Goal: Task Accomplishment & Management: Complete application form

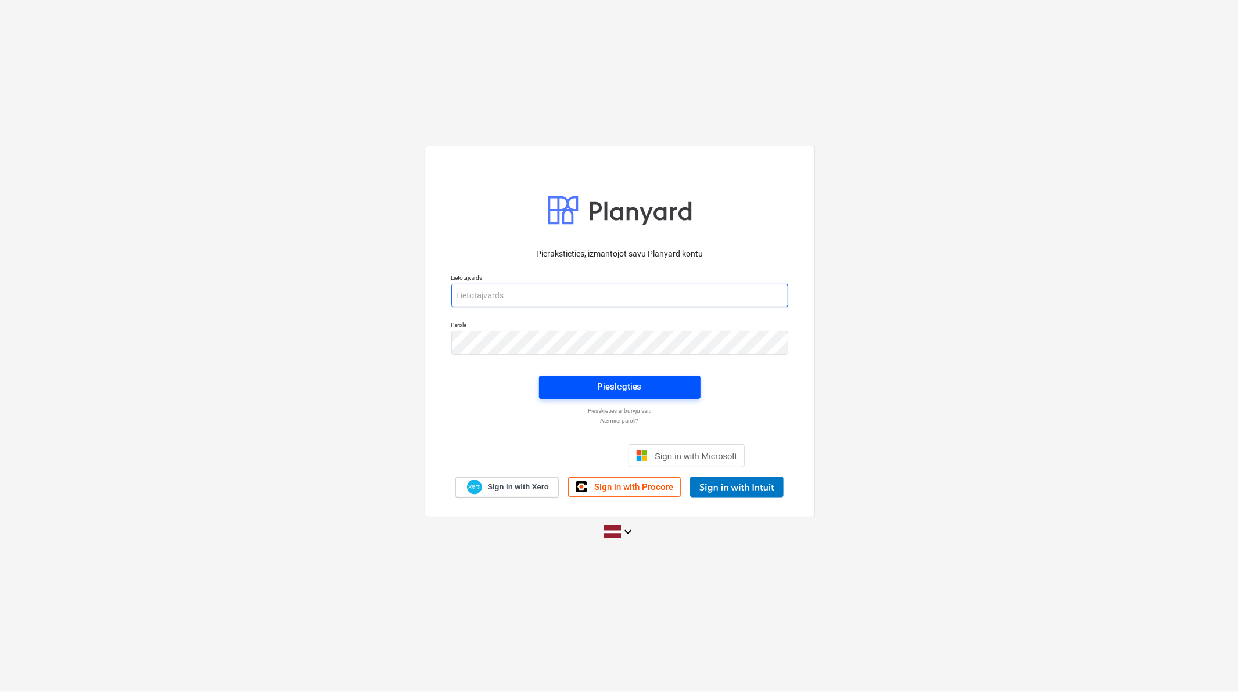
type input "[PERSON_NAME][EMAIL_ADDRESS][DOMAIN_NAME]"
click at [647, 387] on span "Pieslēgties" at bounding box center [620, 386] width 134 height 15
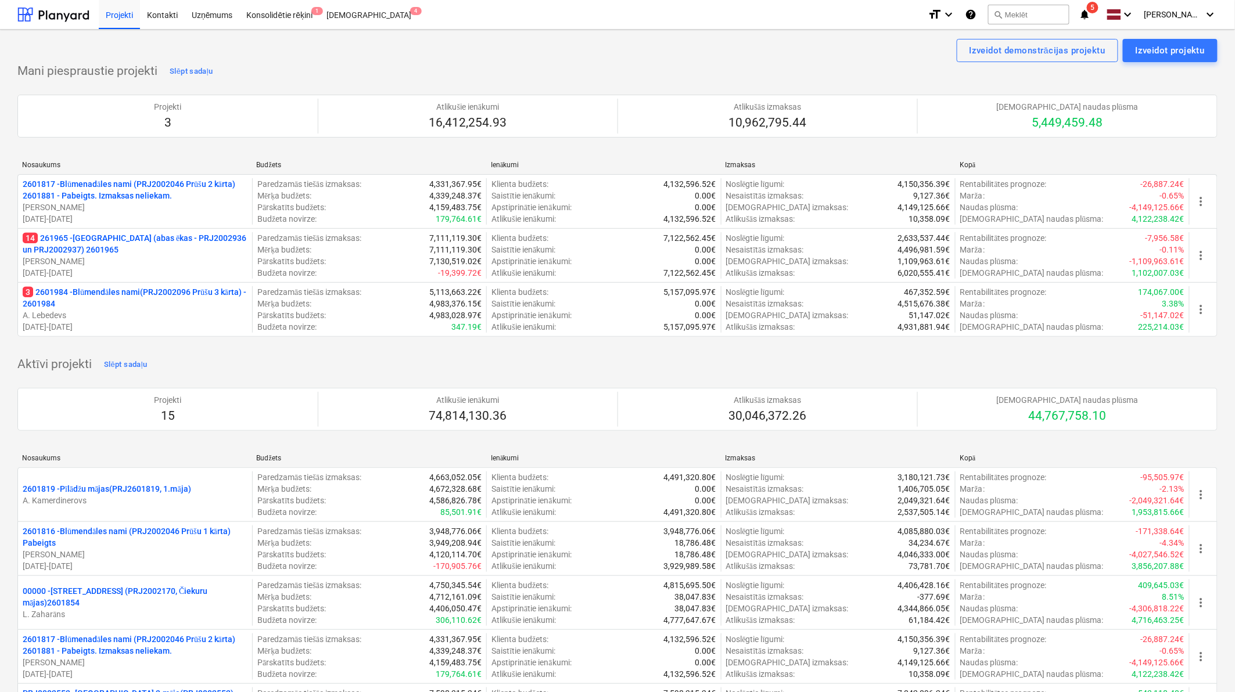
click at [1094, 10] on span "5" at bounding box center [1093, 8] width 12 height 12
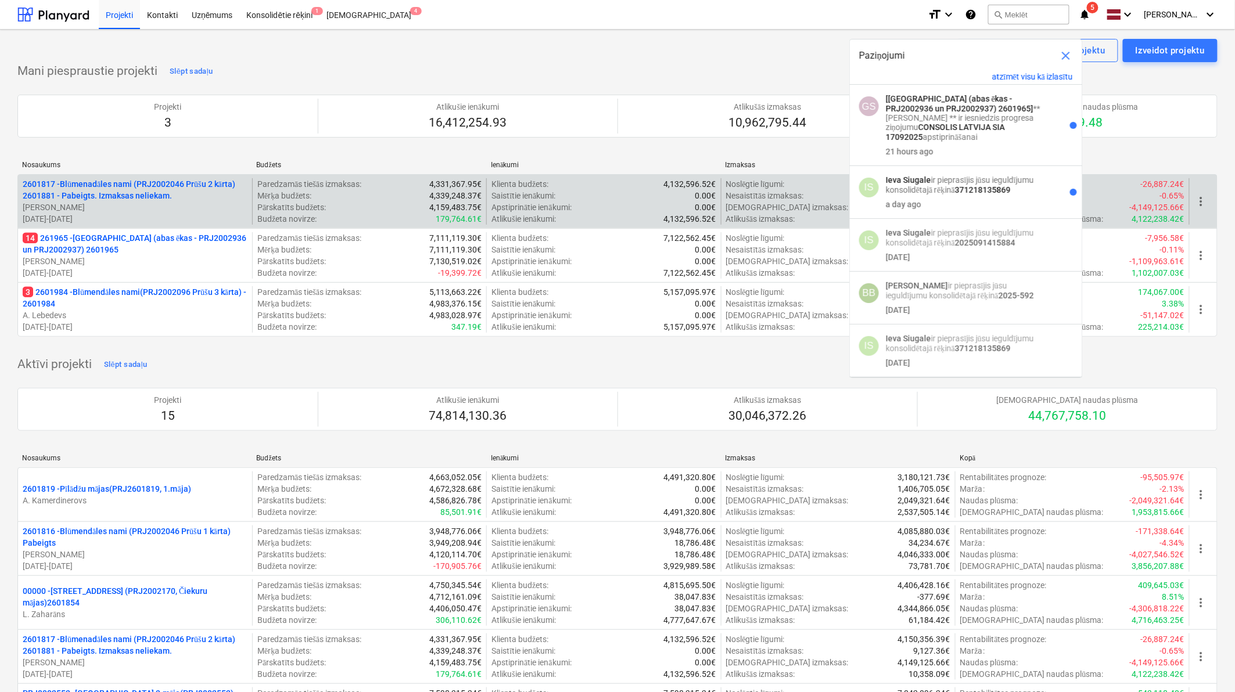
click at [474, 174] on div "2601817 - Blūmenadāles nami (PRJ2002046 Prūšu 2 kārta) 2601881 - Pabeigts. Izma…" at bounding box center [617, 201] width 1200 height 54
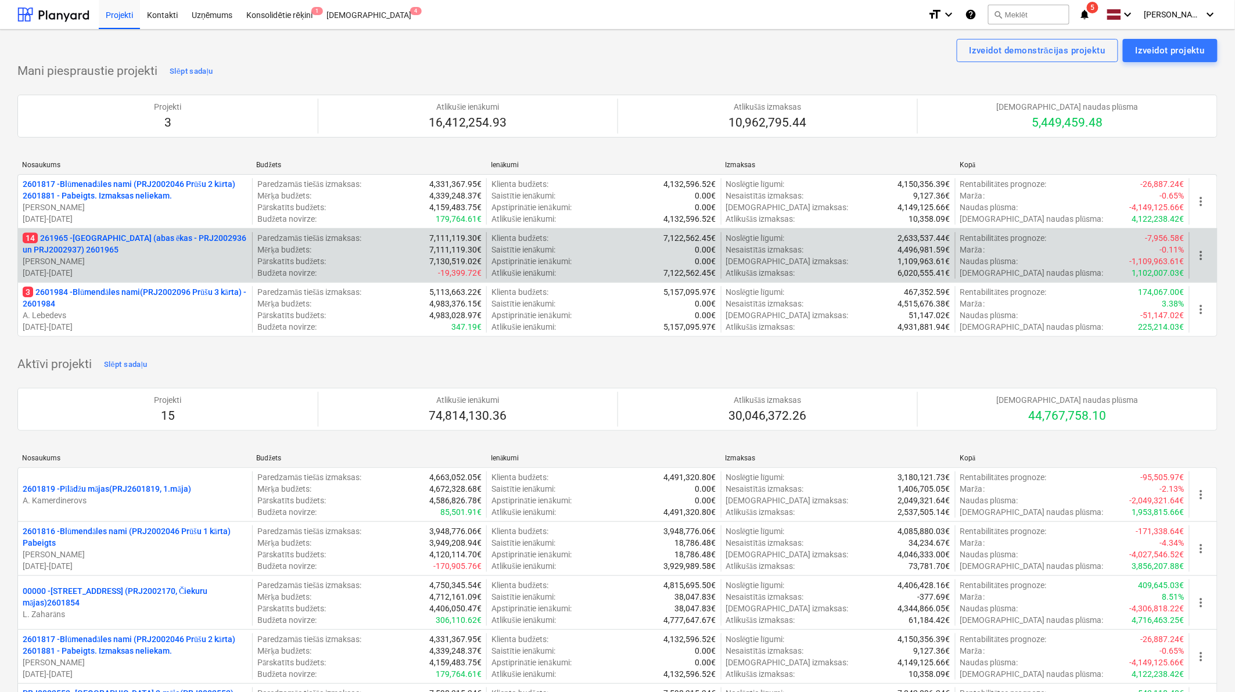
click at [136, 242] on p "14 261965 - [GEOGRAPHIC_DATA] (abas ēkas - PRJ2002936 un PRJ2002937) 2601965" at bounding box center [135, 243] width 225 height 23
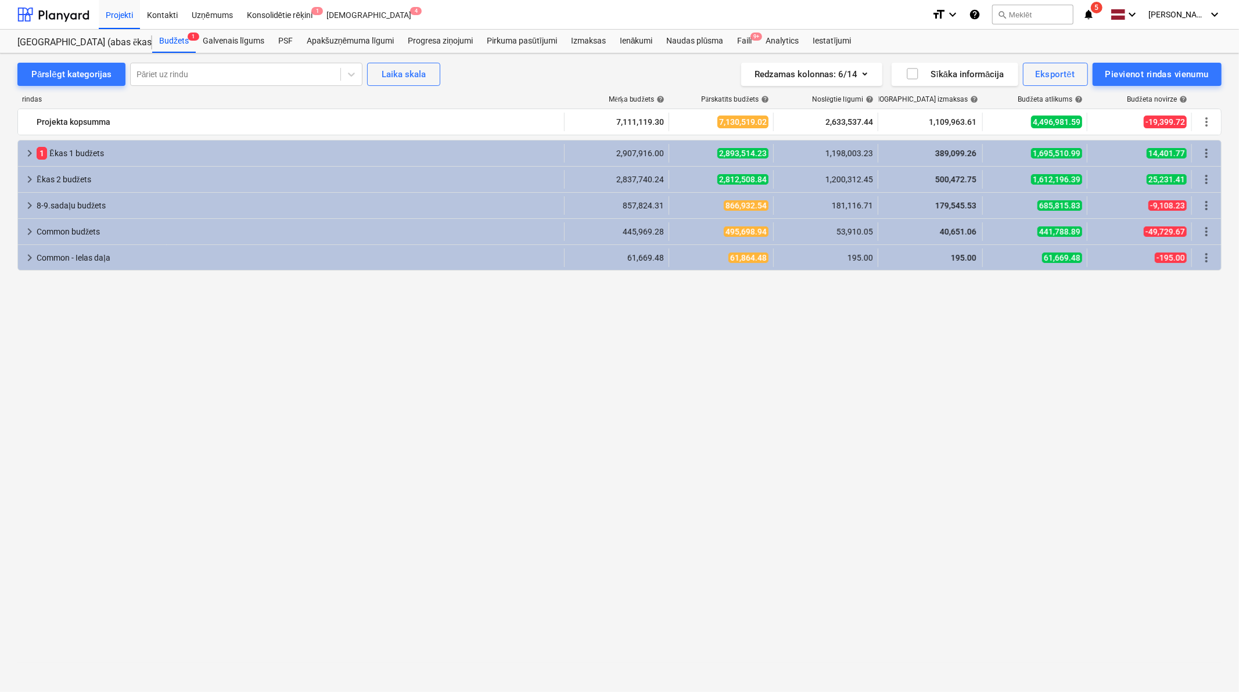
click at [1101, 6] on span "5" at bounding box center [1097, 8] width 12 height 12
click at [74, 15] on div at bounding box center [53, 14] width 72 height 29
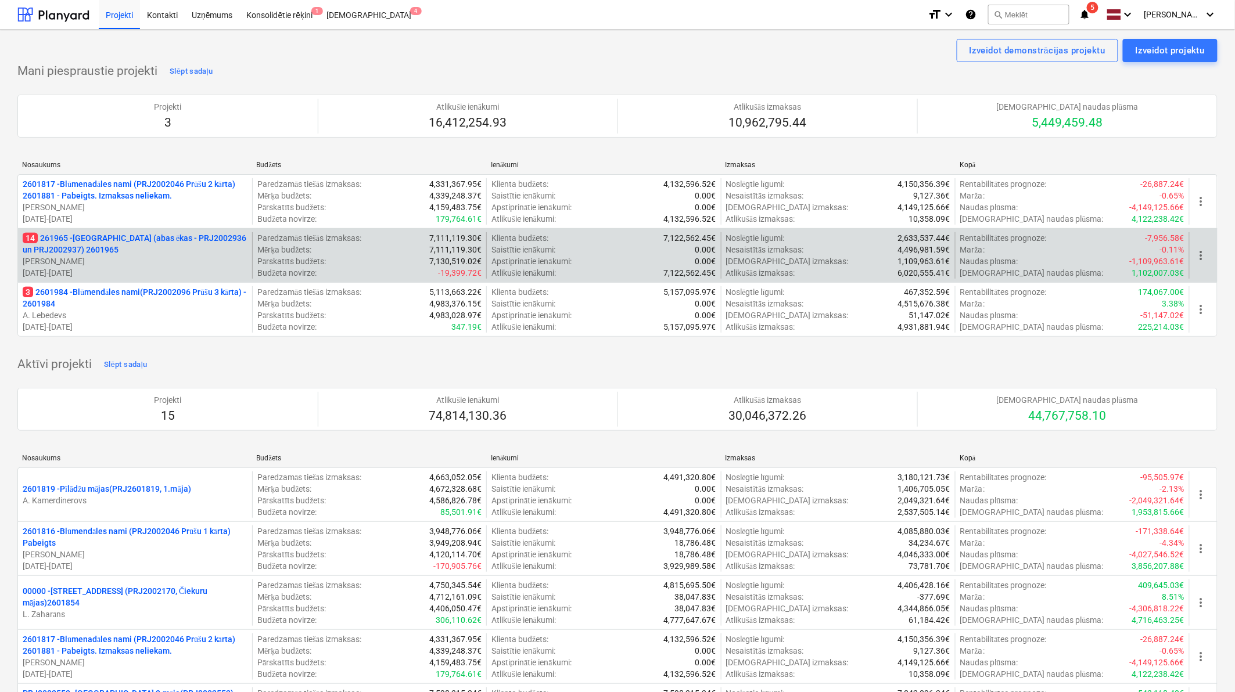
click at [148, 248] on p "14 261965 - [GEOGRAPHIC_DATA] (abas ēkas - PRJ2002936 un PRJ2002937) 2601965" at bounding box center [135, 243] width 225 height 23
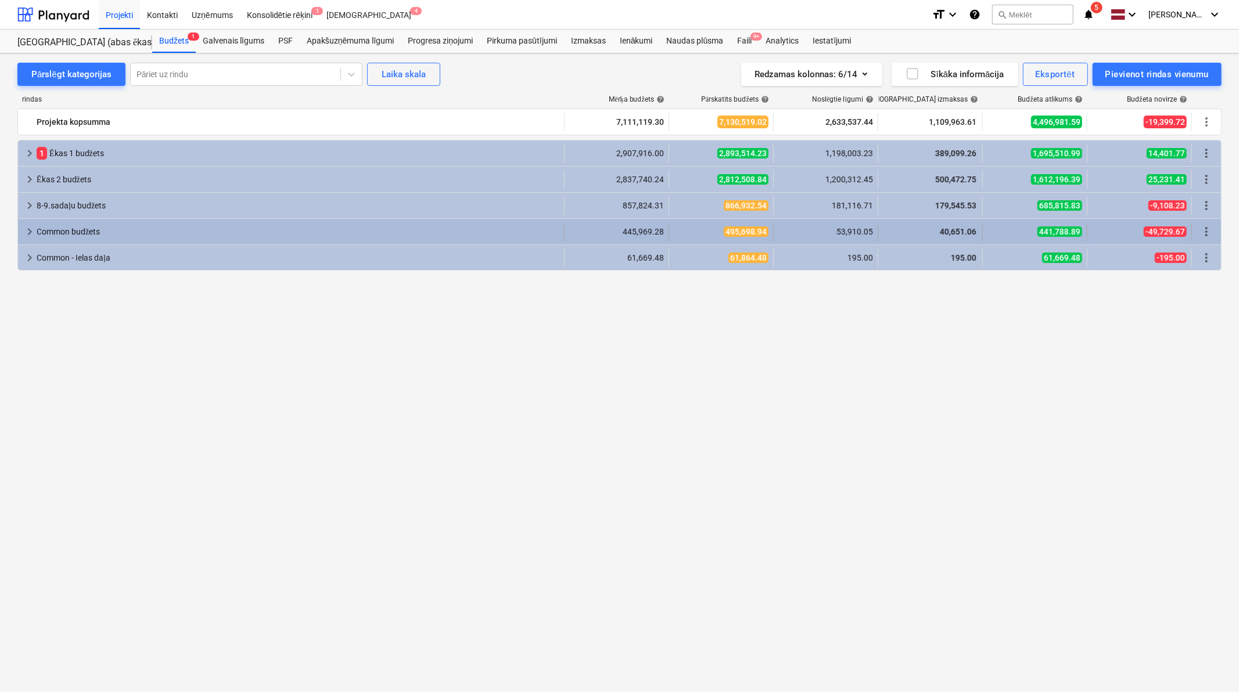
click at [21, 232] on div "keyboard_arrow_right Common budžets" at bounding box center [291, 231] width 547 height 19
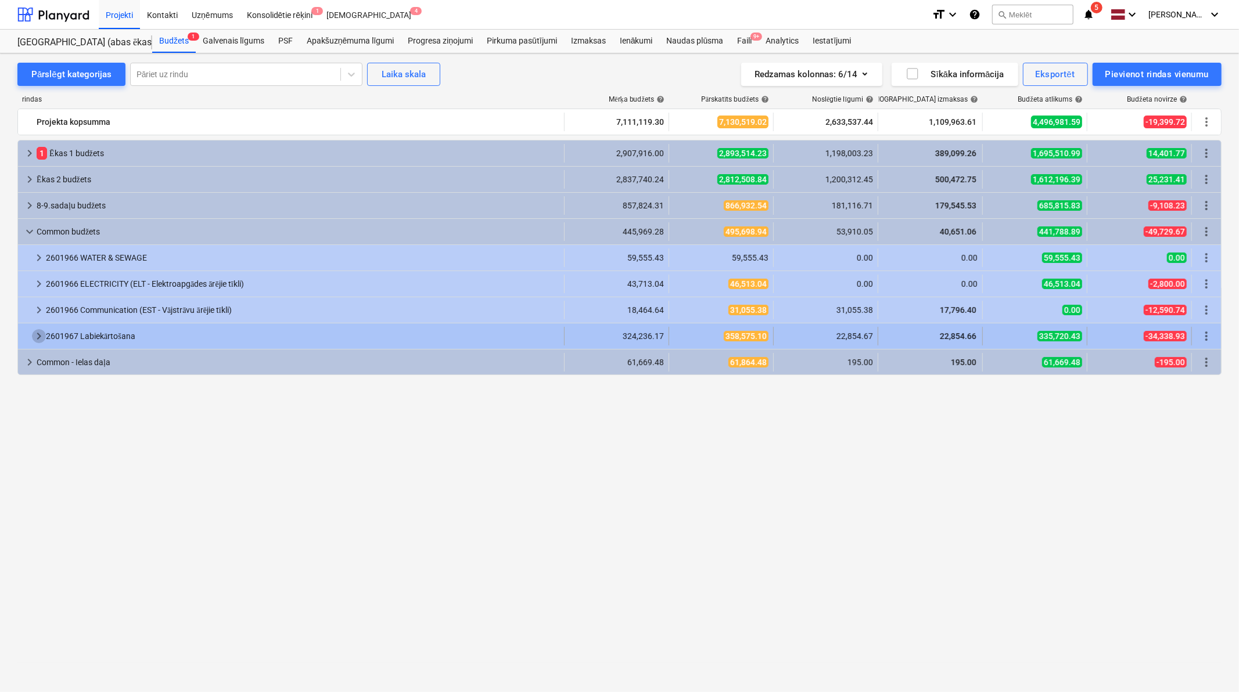
click at [38, 336] on span "keyboard_arrow_right" at bounding box center [39, 336] width 14 height 14
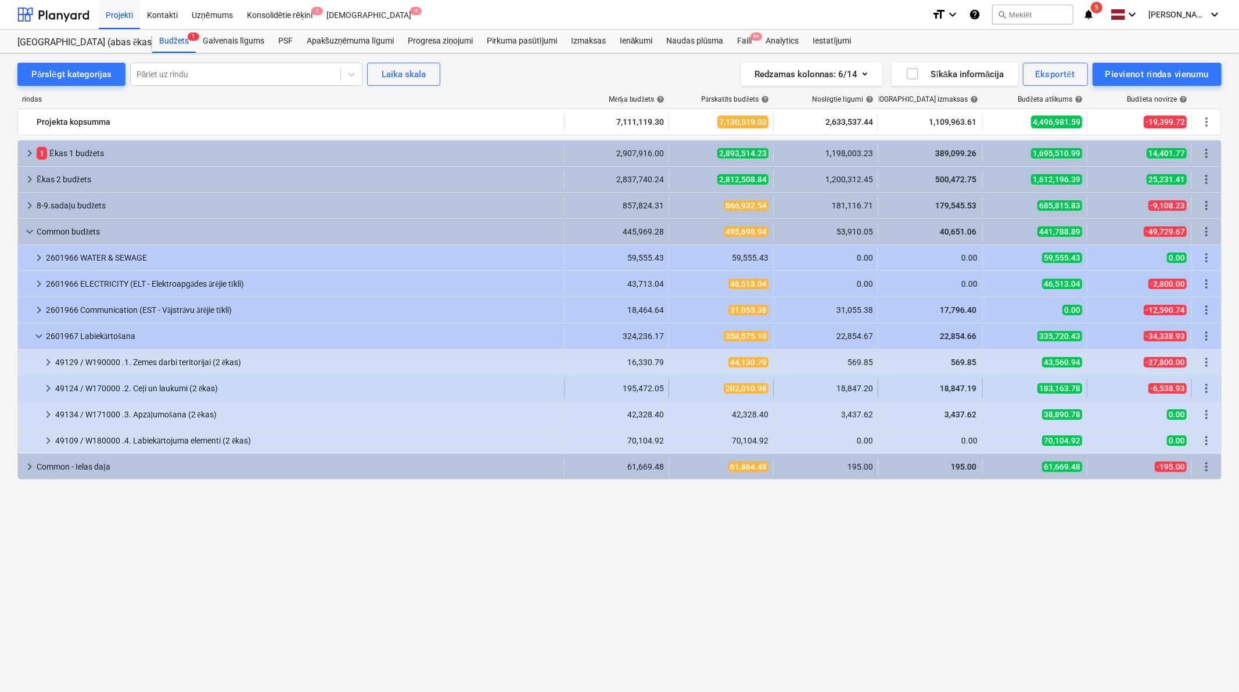
click at [43, 385] on span "keyboard_arrow_right" at bounding box center [48, 389] width 14 height 14
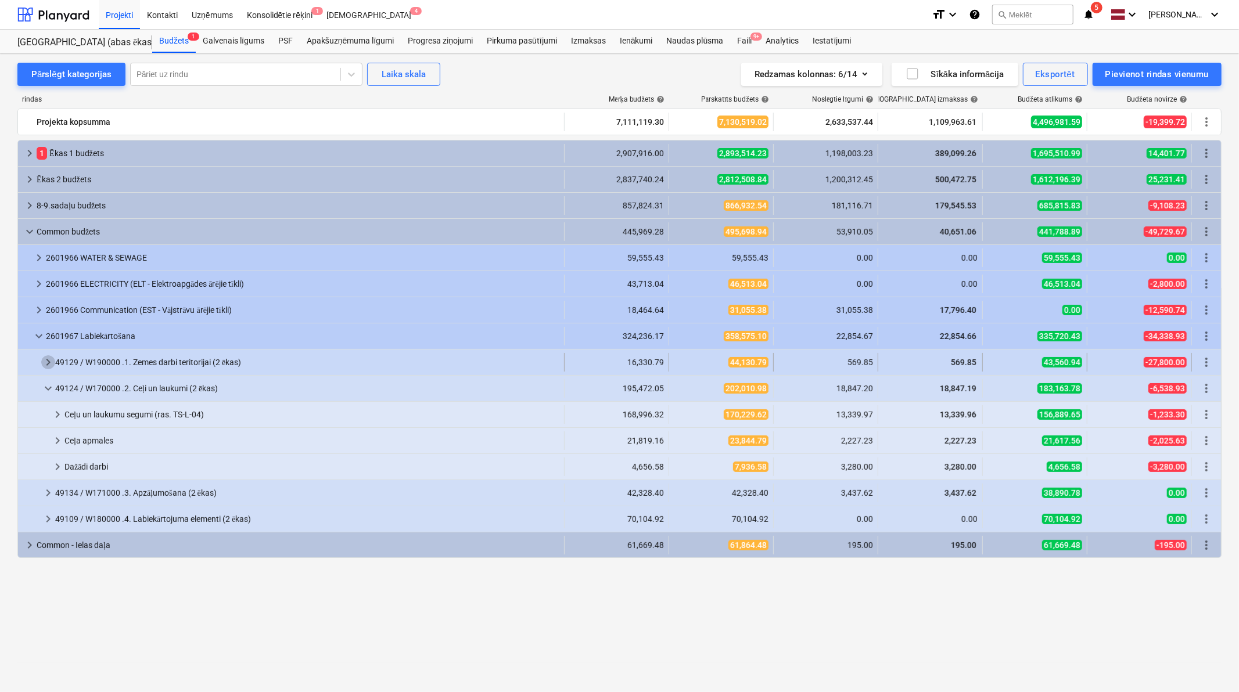
click at [45, 359] on span "keyboard_arrow_right" at bounding box center [48, 362] width 14 height 14
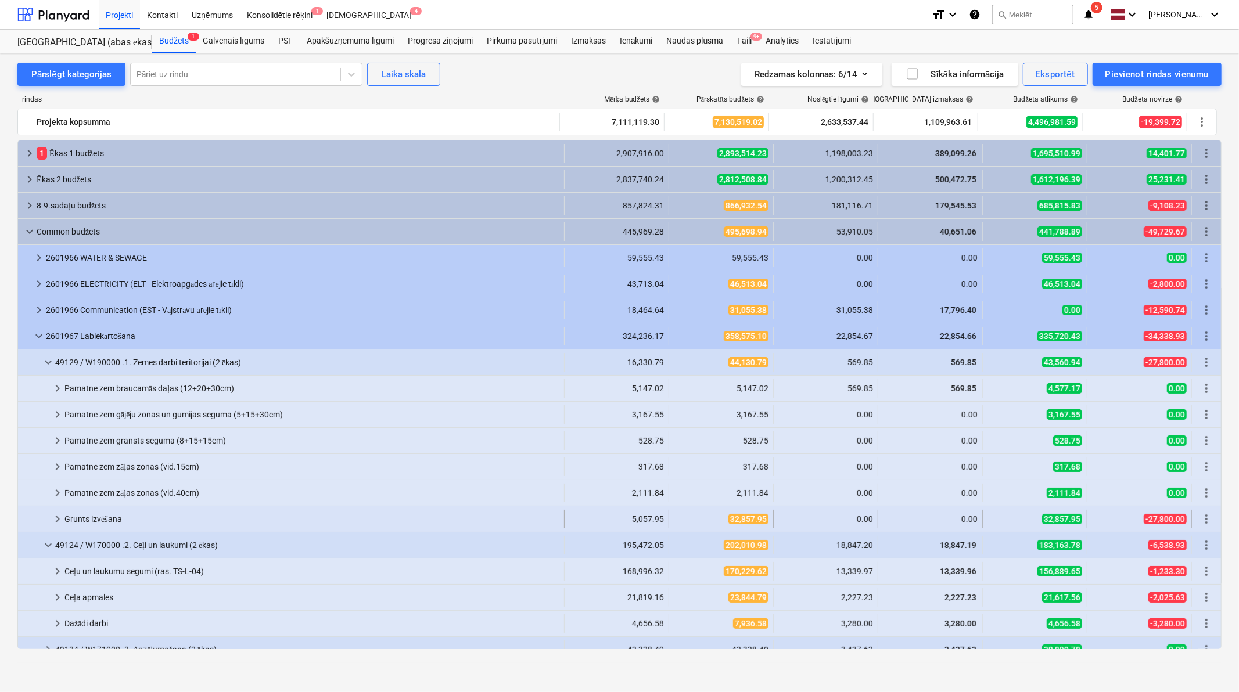
click at [62, 519] on span "keyboard_arrow_right" at bounding box center [58, 519] width 14 height 14
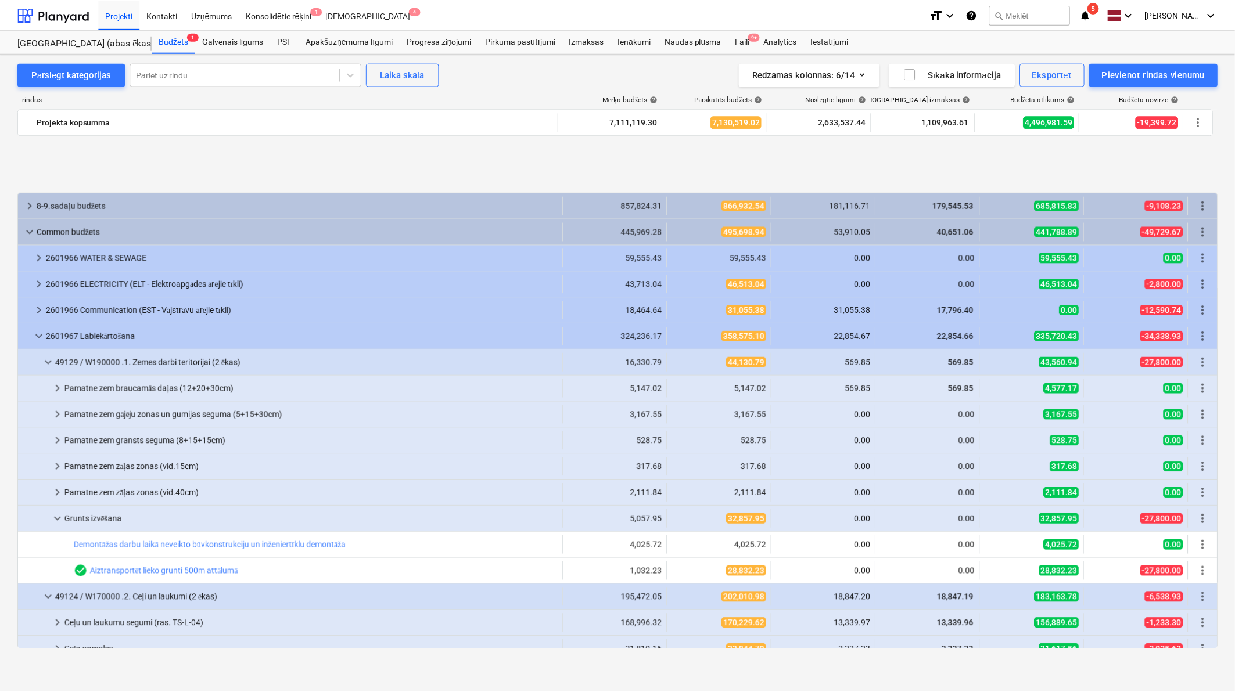
scroll to position [85, 0]
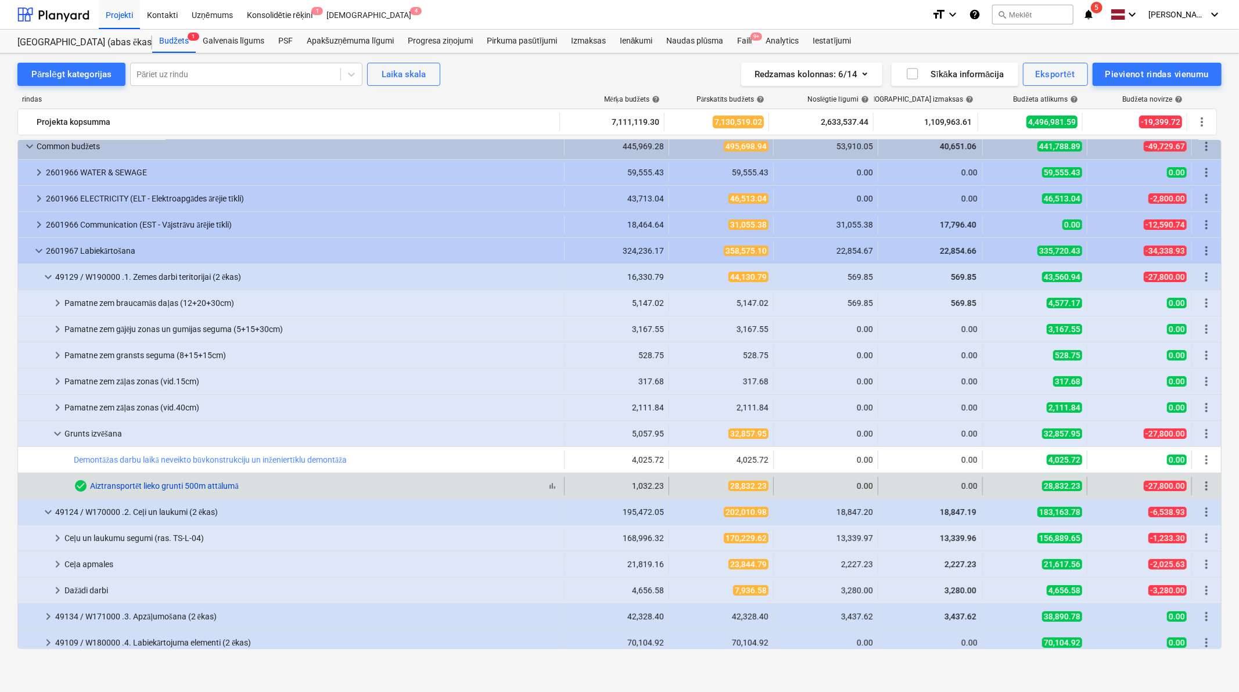
click at [181, 488] on link "Aiztransportēt lieko grunti 500m attālumā" at bounding box center [164, 485] width 149 height 9
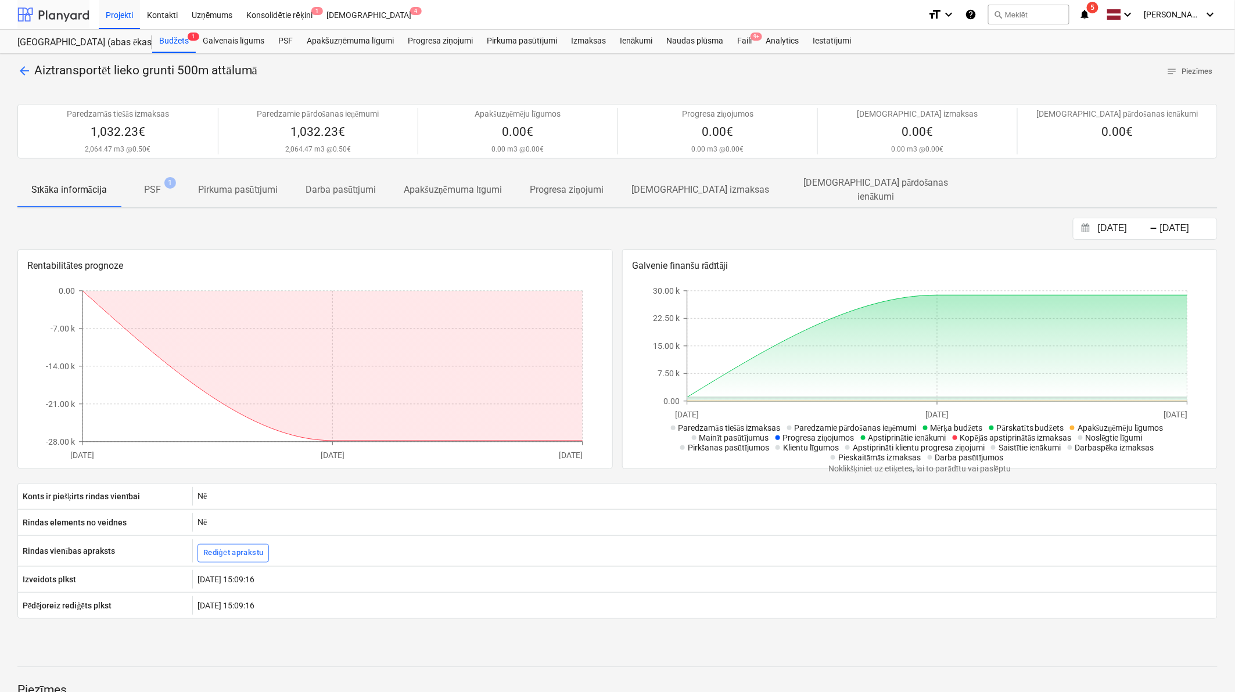
click at [37, 13] on div at bounding box center [53, 14] width 72 height 29
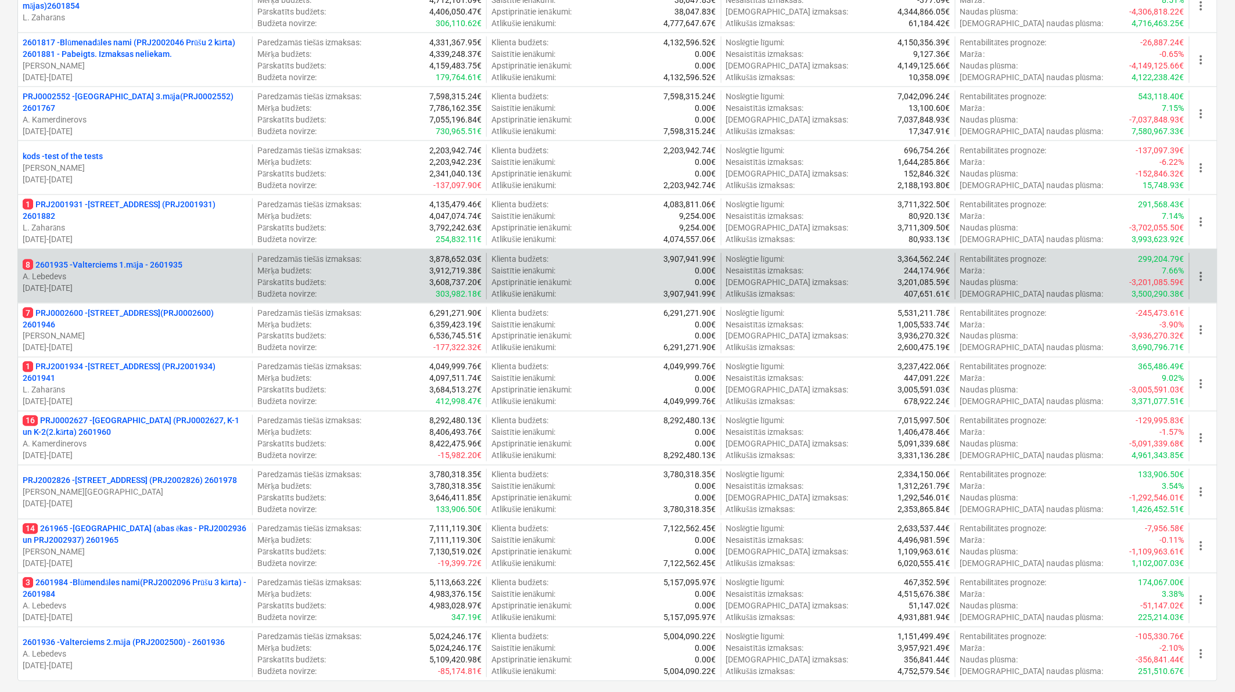
scroll to position [688, 0]
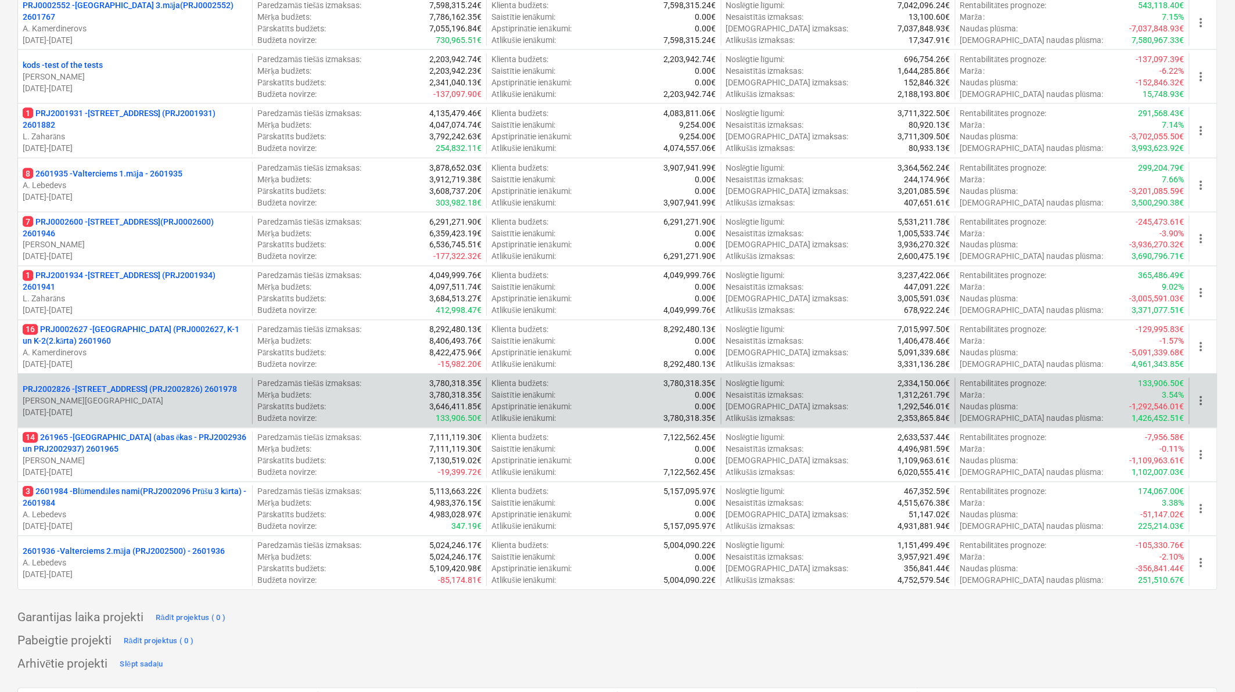
click at [138, 390] on p "PRJ2002826 - [STREET_ADDRESS] (PRJ2002826) 2601978" at bounding box center [130, 390] width 214 height 12
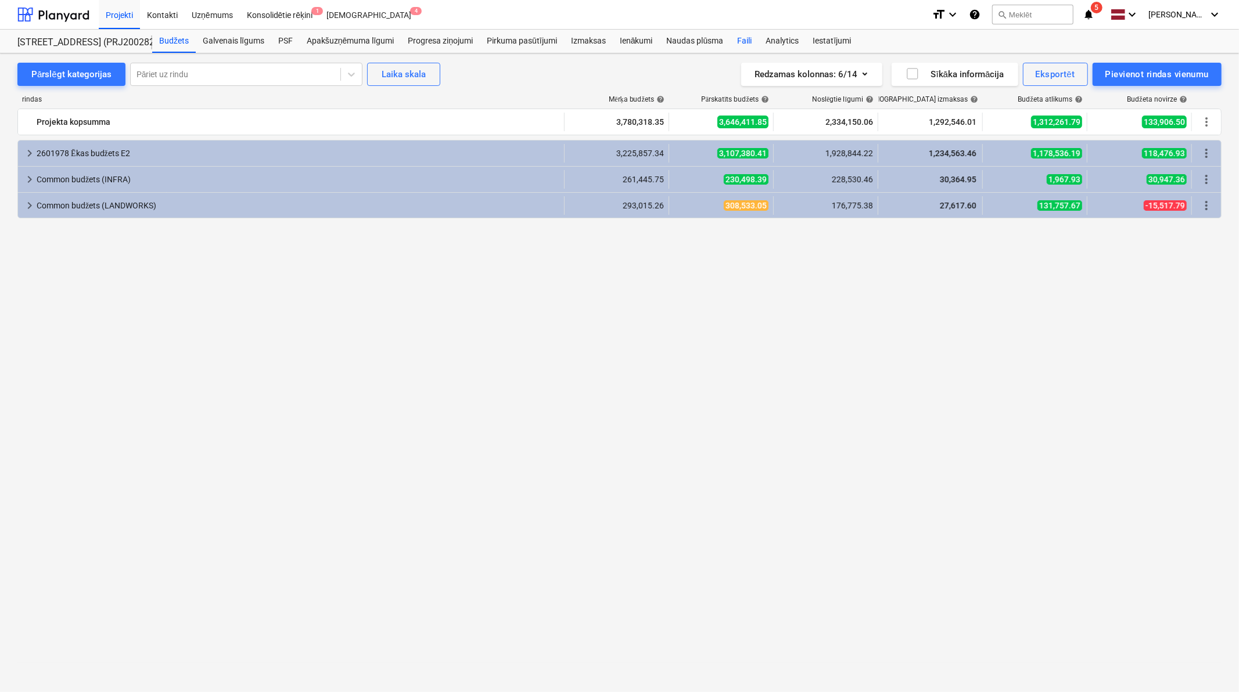
click at [748, 45] on div "Faili" at bounding box center [744, 41] width 28 height 23
click at [695, 44] on div "Naudas plūsma" at bounding box center [695, 41] width 71 height 23
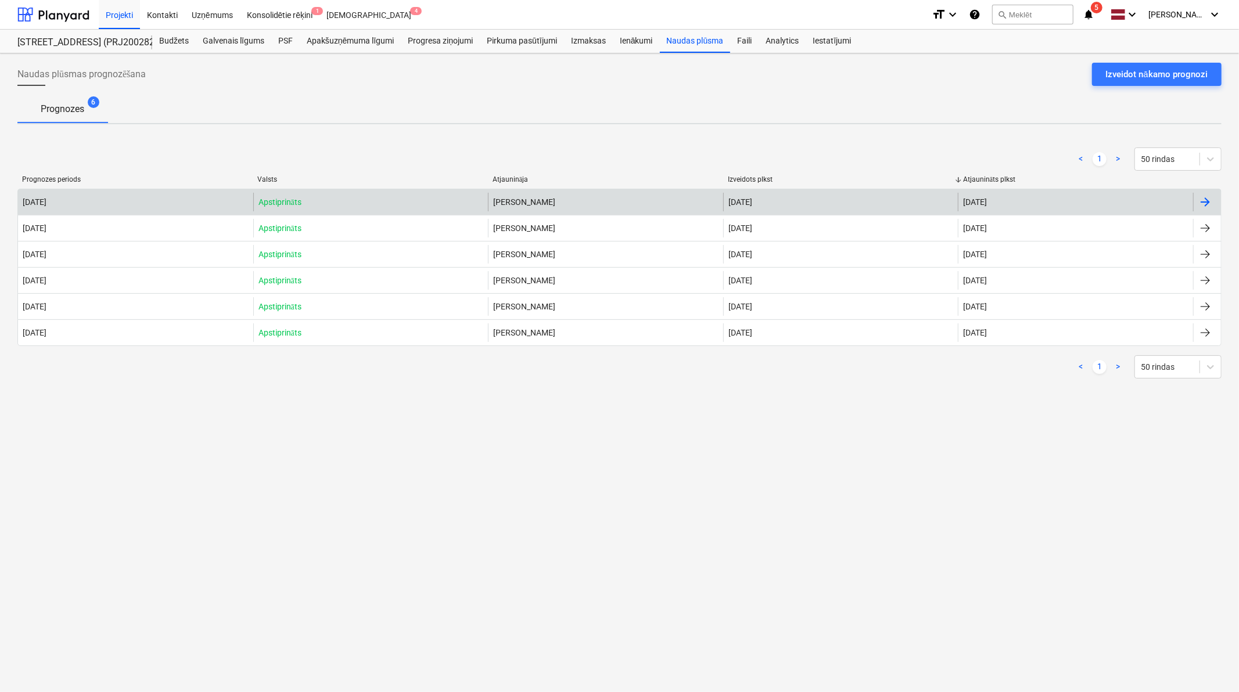
click at [1208, 198] on div at bounding box center [1205, 202] width 14 height 14
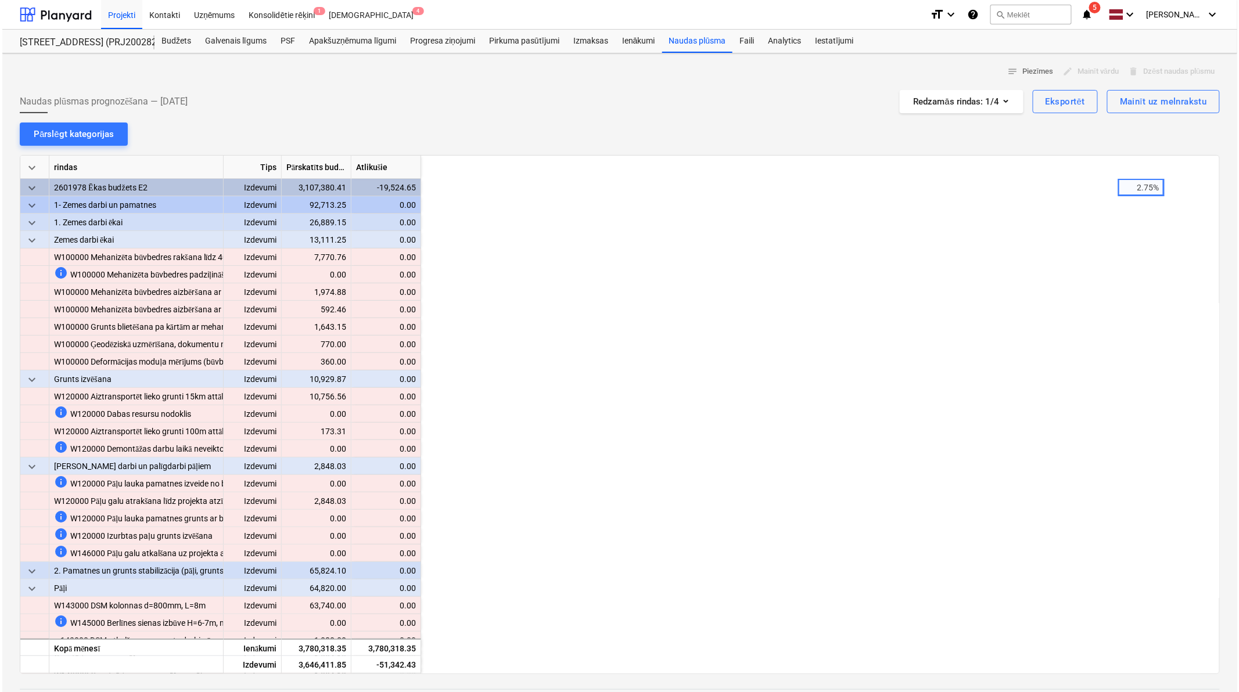
scroll to position [0, 697]
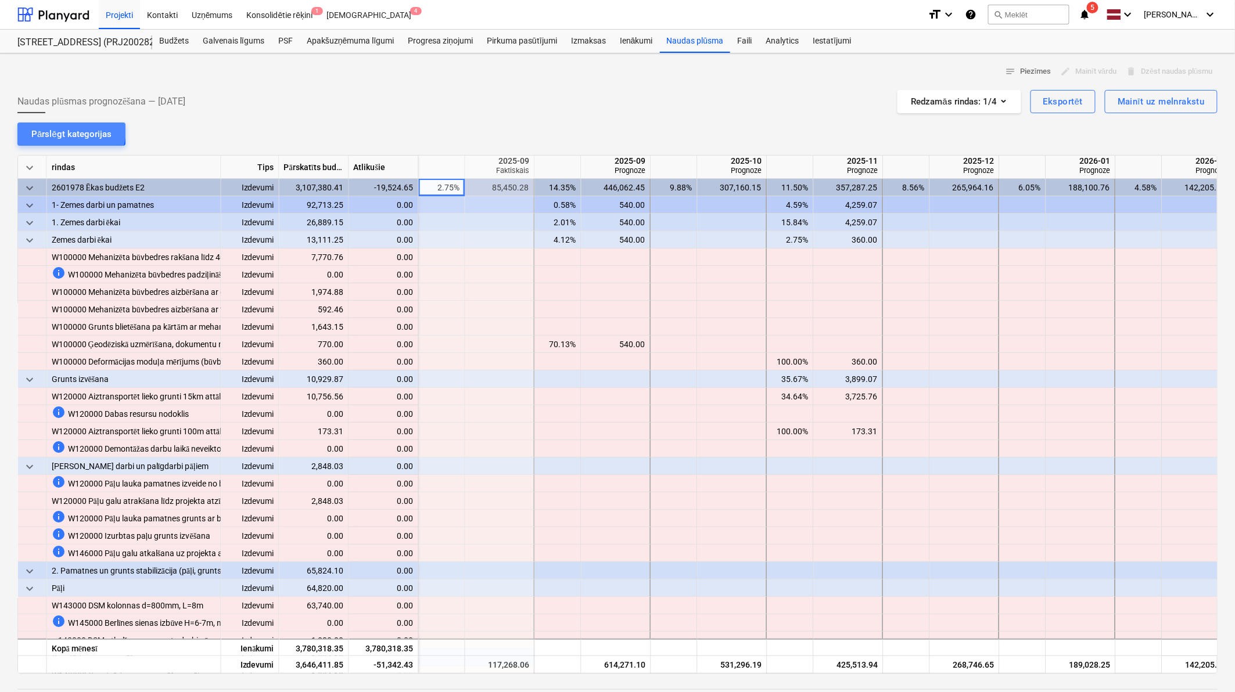
click at [62, 130] on div "Pārslēgt kategorijas" at bounding box center [71, 134] width 80 height 15
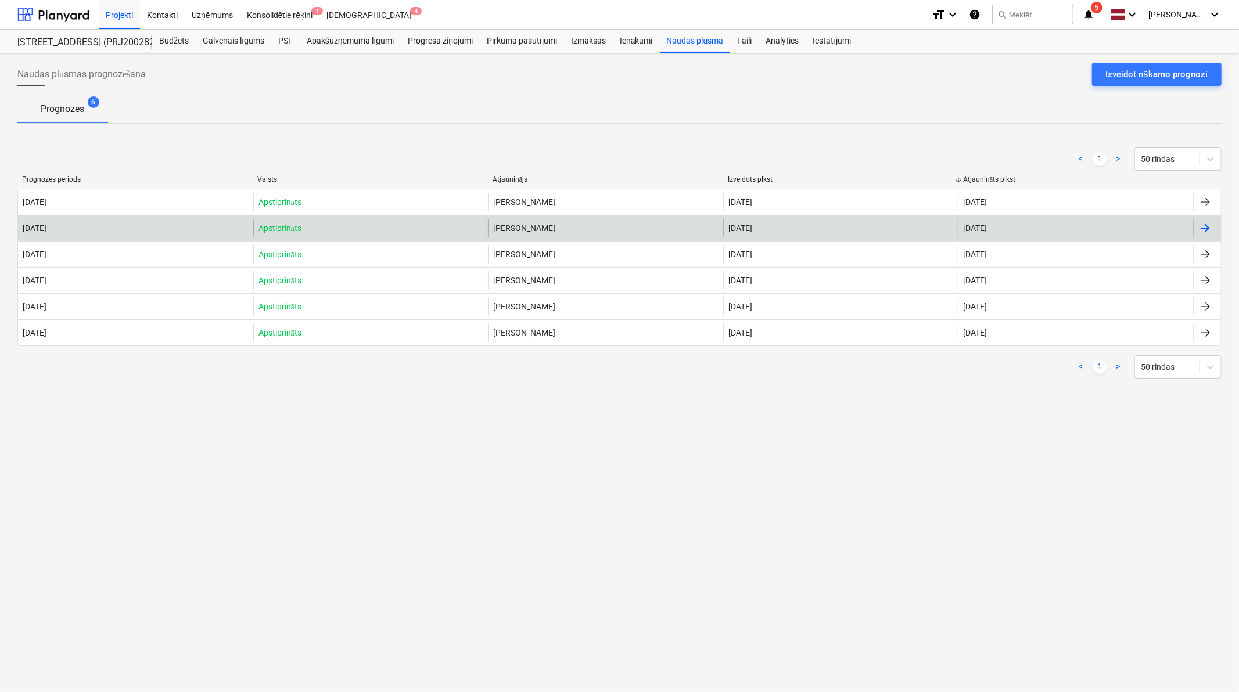
click at [1207, 227] on div at bounding box center [1205, 228] width 14 height 14
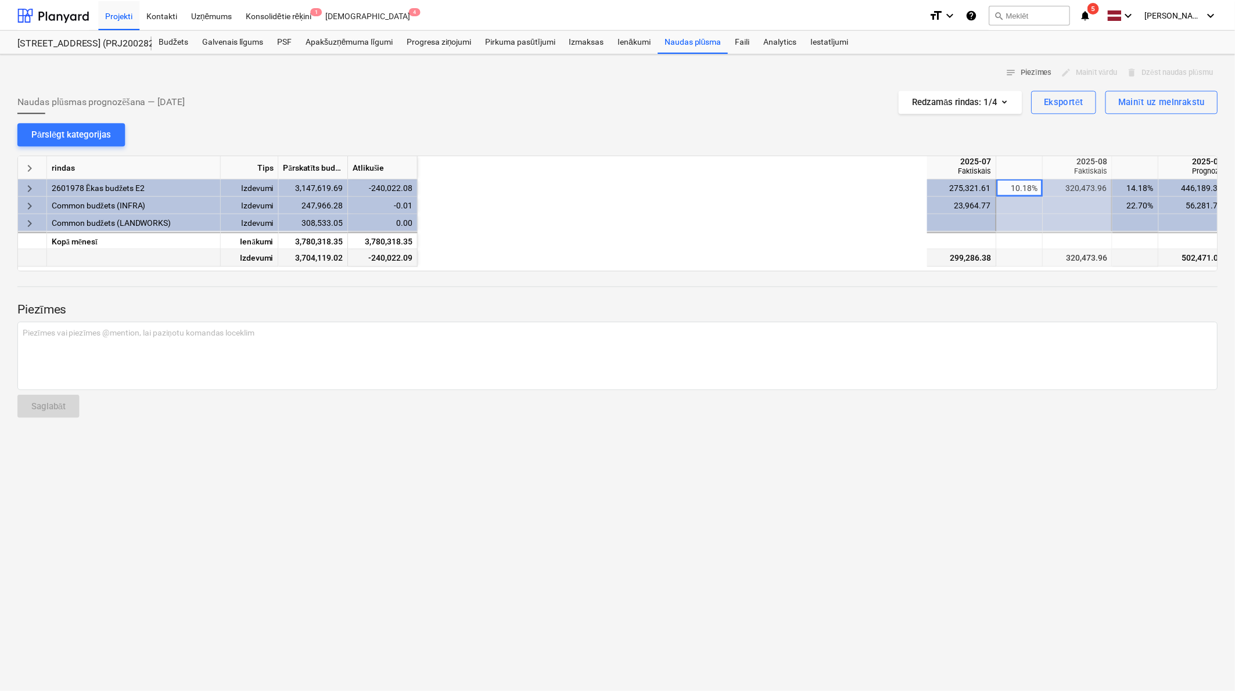
scroll to position [0, 581]
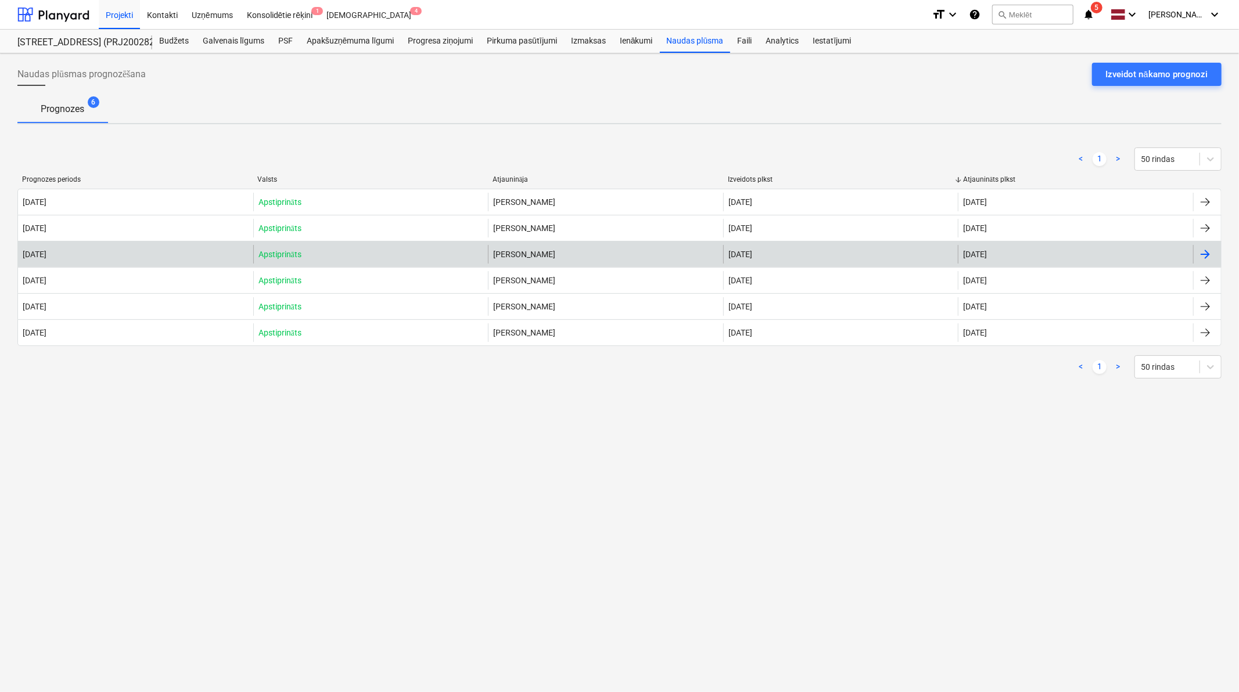
click at [1207, 253] on div at bounding box center [1205, 254] width 14 height 14
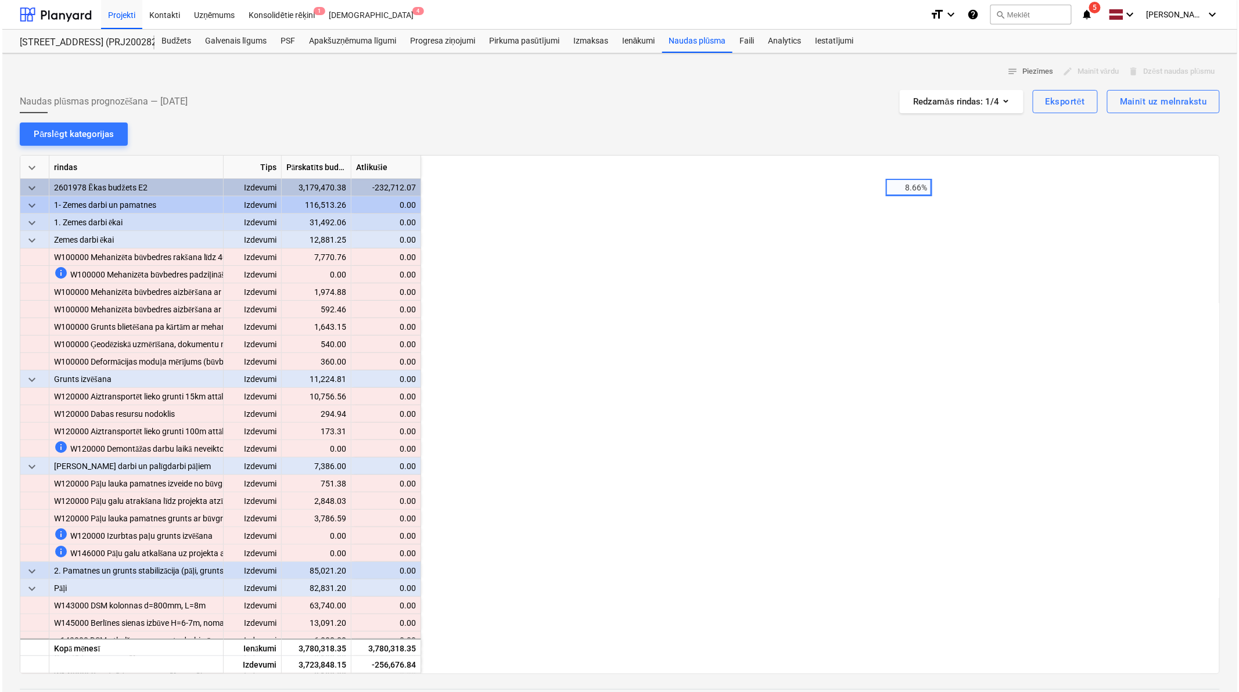
scroll to position [0, 465]
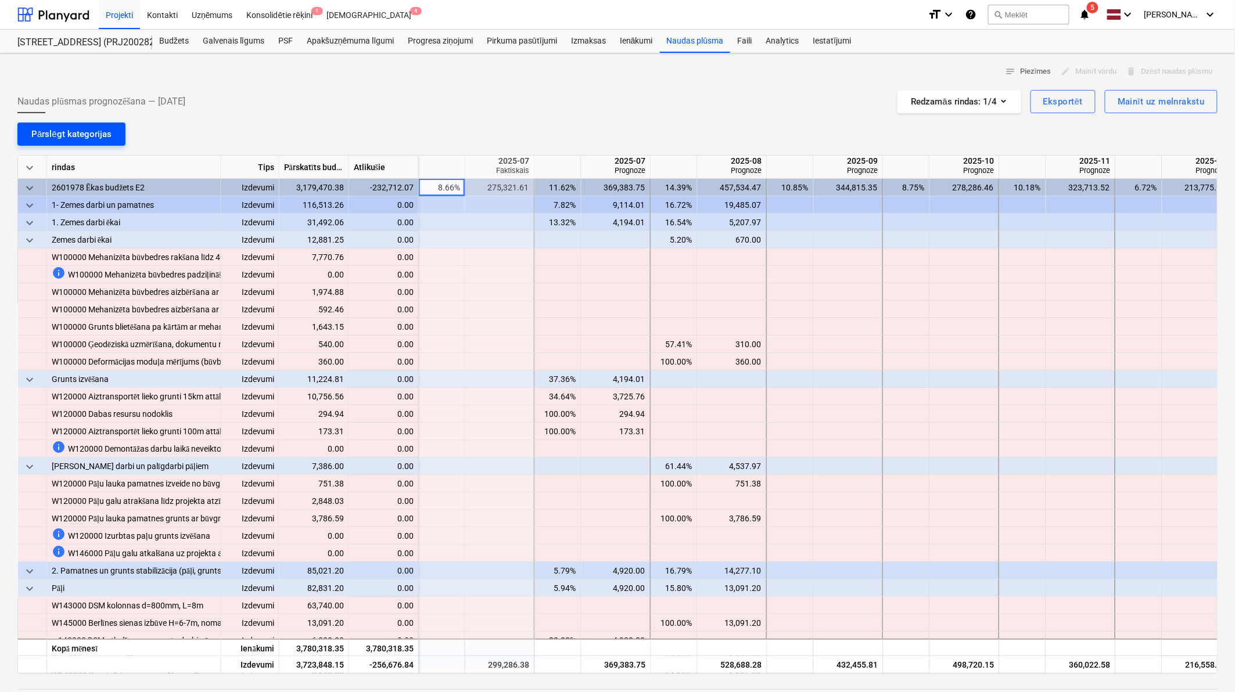
click at [60, 138] on div "Pārslēgt kategorijas" at bounding box center [71, 134] width 80 height 15
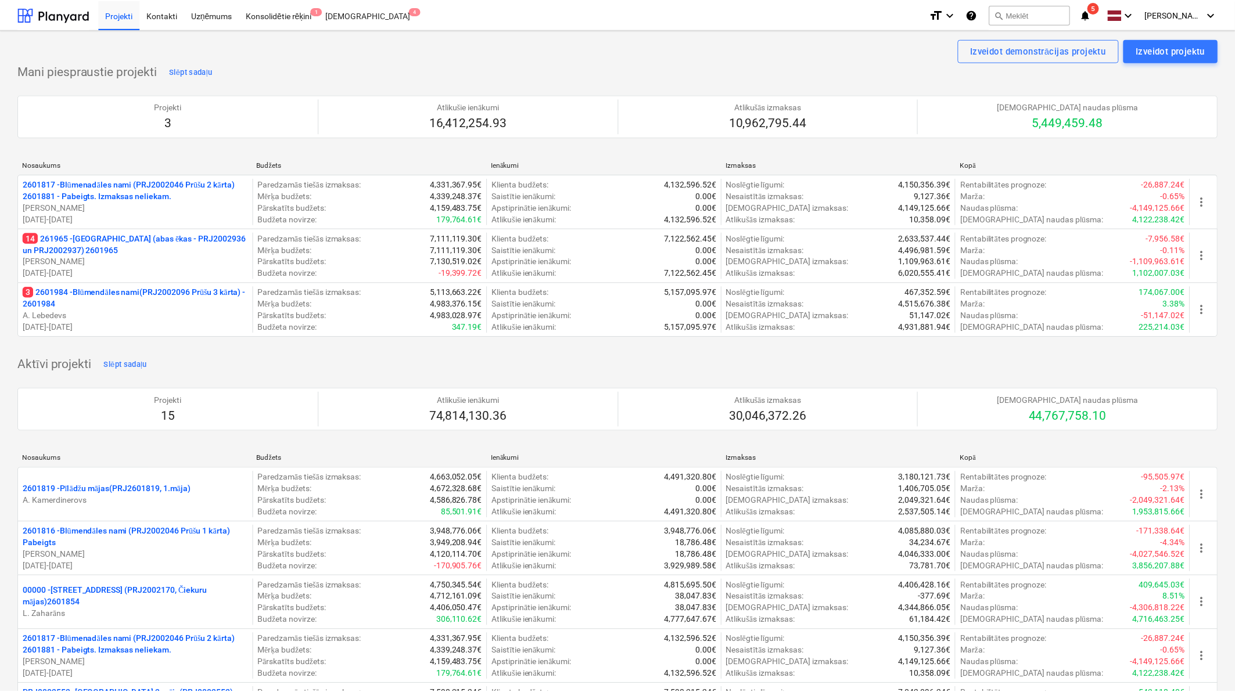
scroll to position [688, 0]
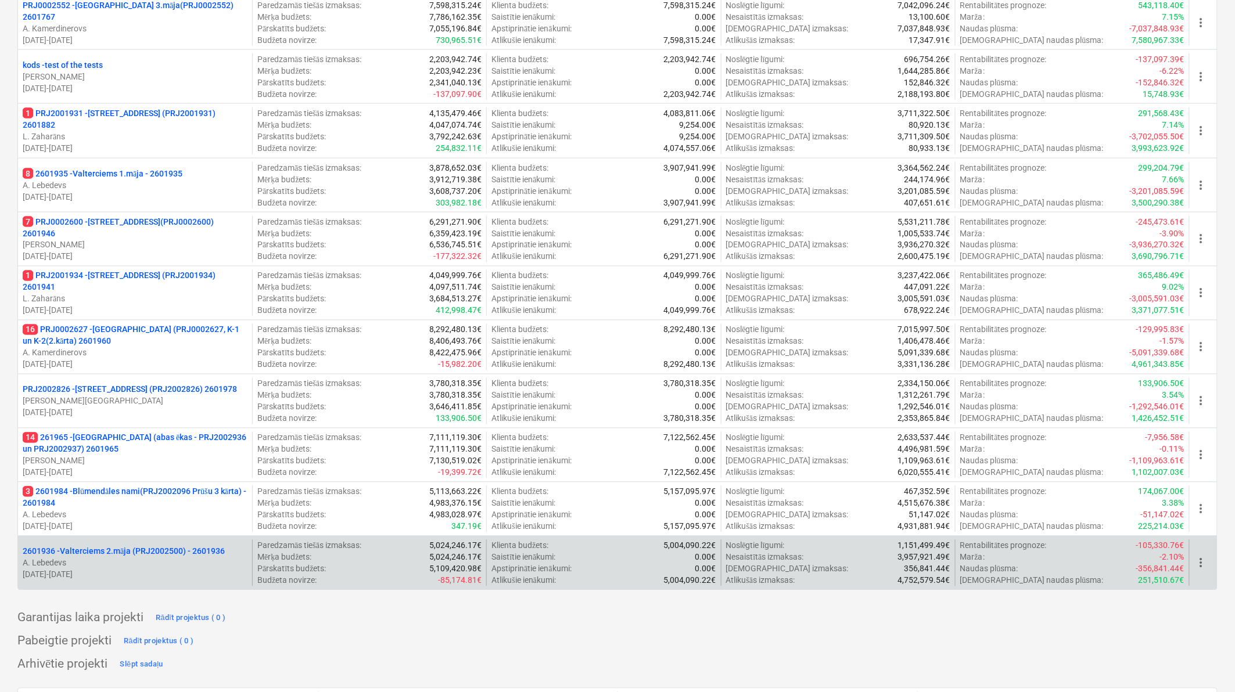
click at [186, 560] on p "A. Lebedevs" at bounding box center [135, 564] width 225 height 12
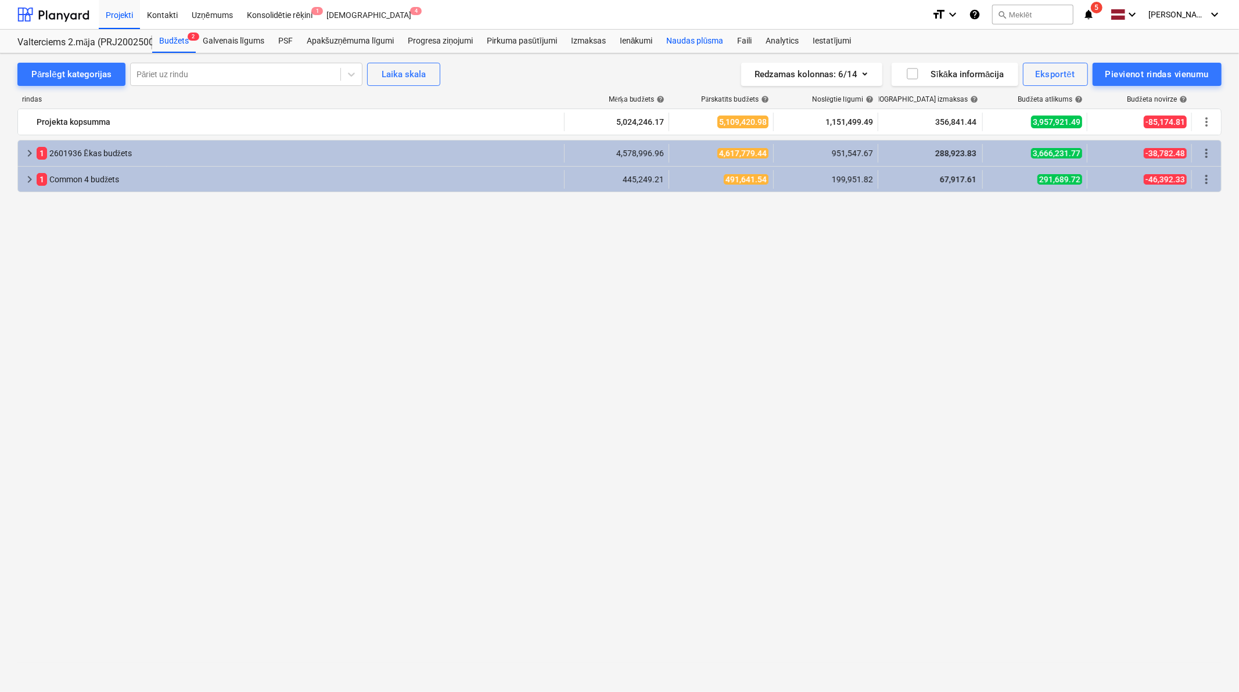
click at [704, 45] on div "Naudas plūsma" at bounding box center [695, 41] width 71 height 23
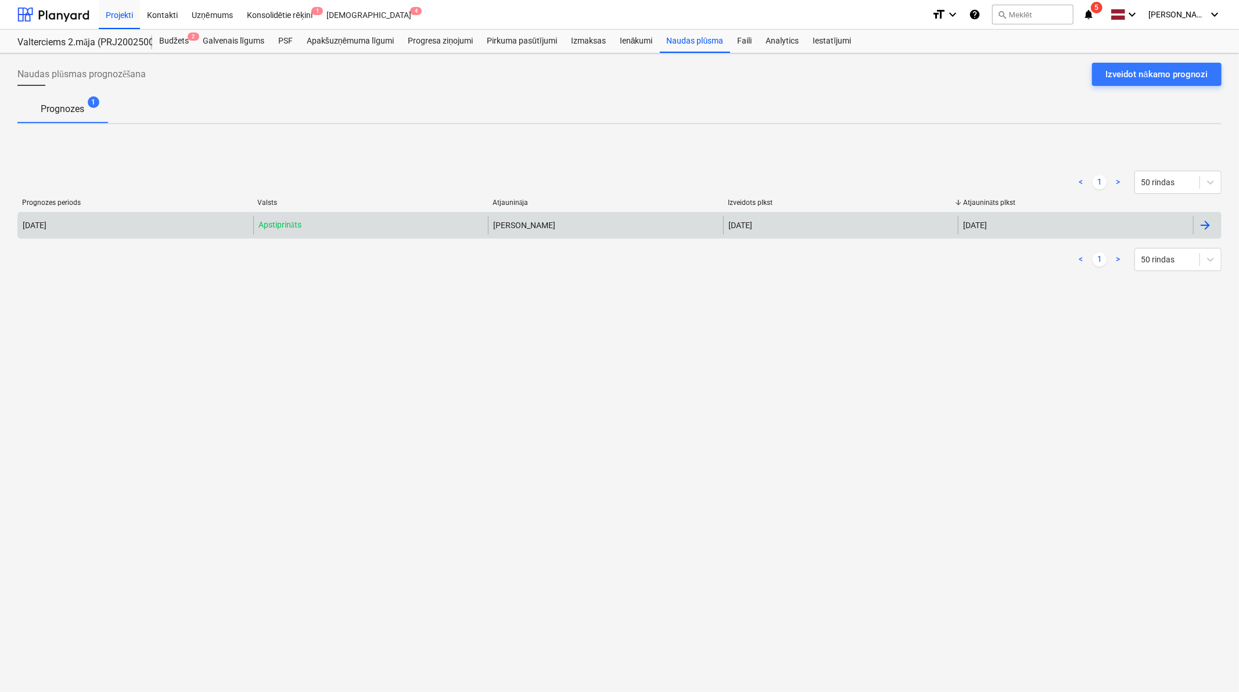
click at [1212, 218] on div at bounding box center [1207, 225] width 28 height 19
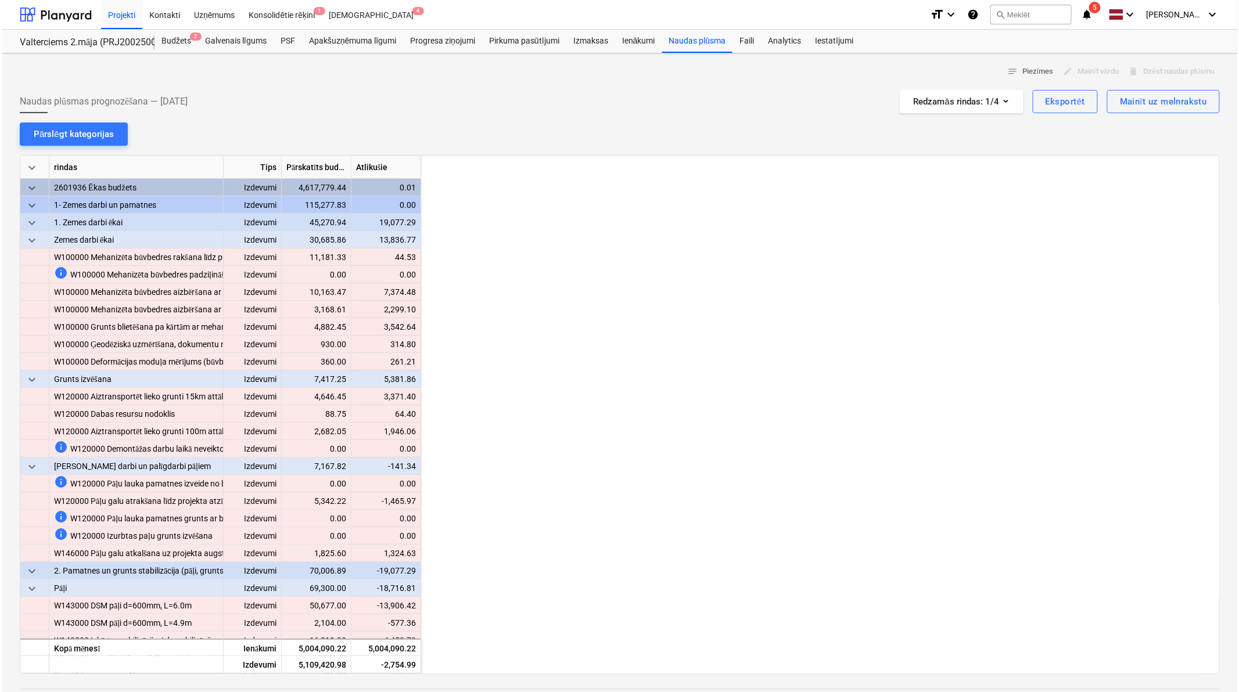
scroll to position [0, 465]
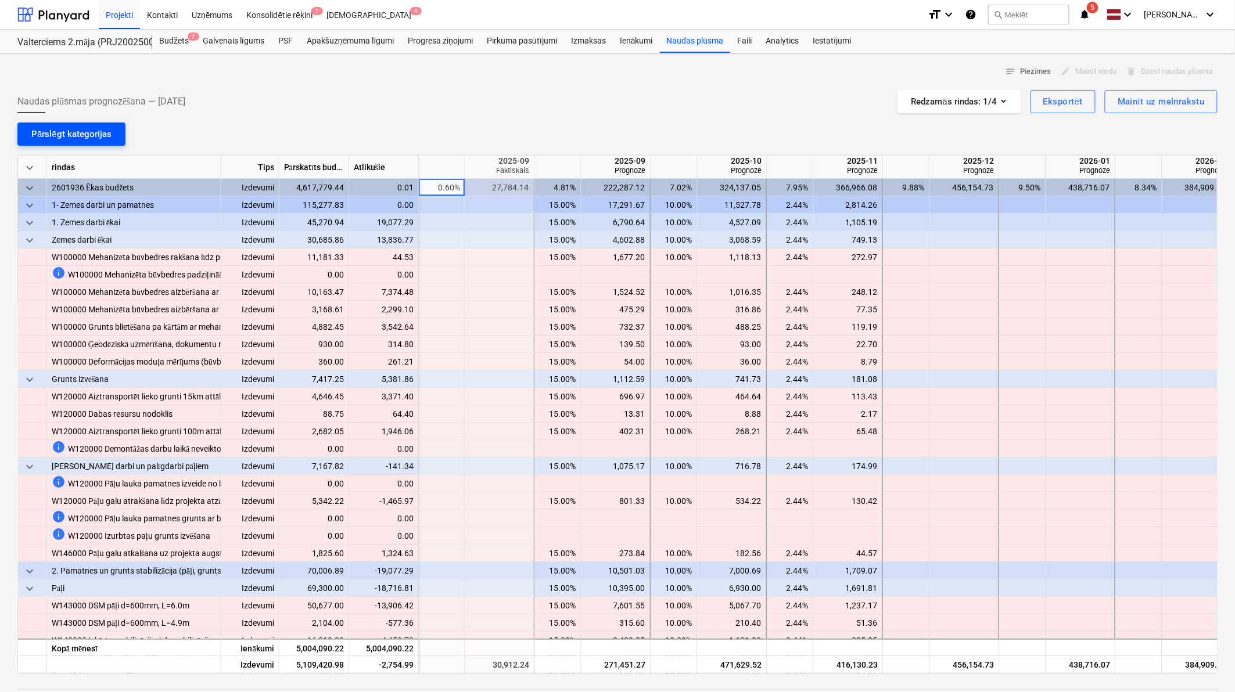
click at [54, 134] on div "Pārslēgt kategorijas" at bounding box center [71, 134] width 80 height 15
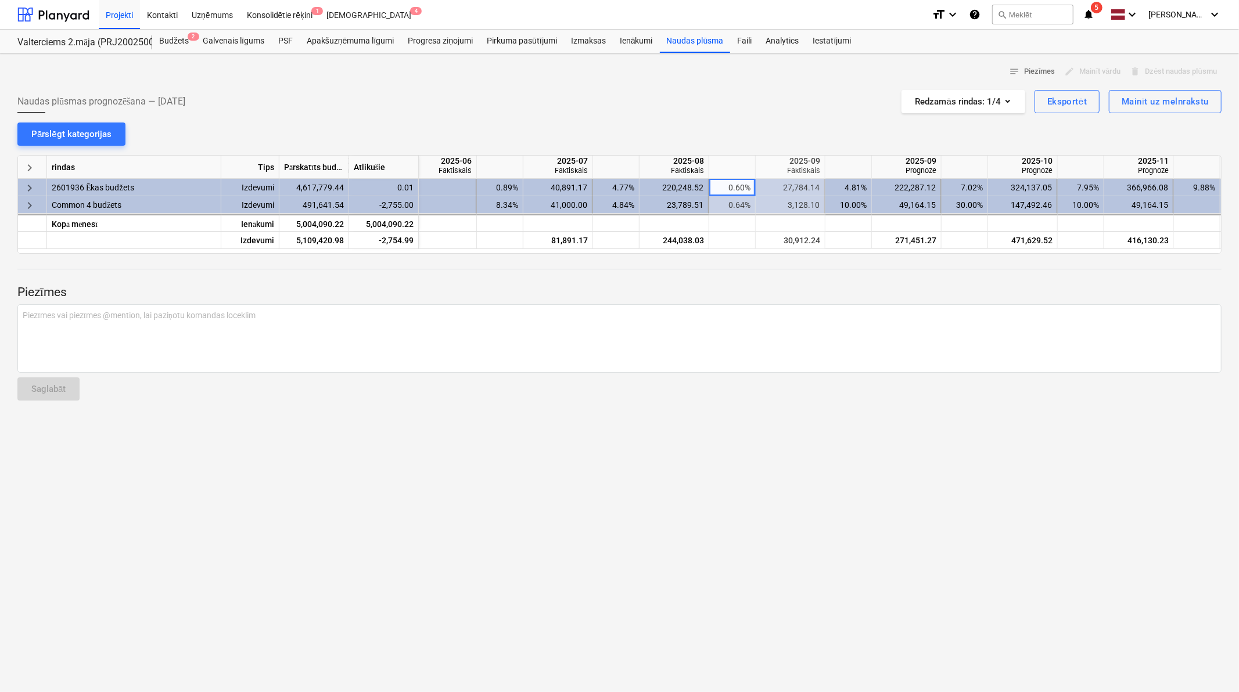
scroll to position [0, 132]
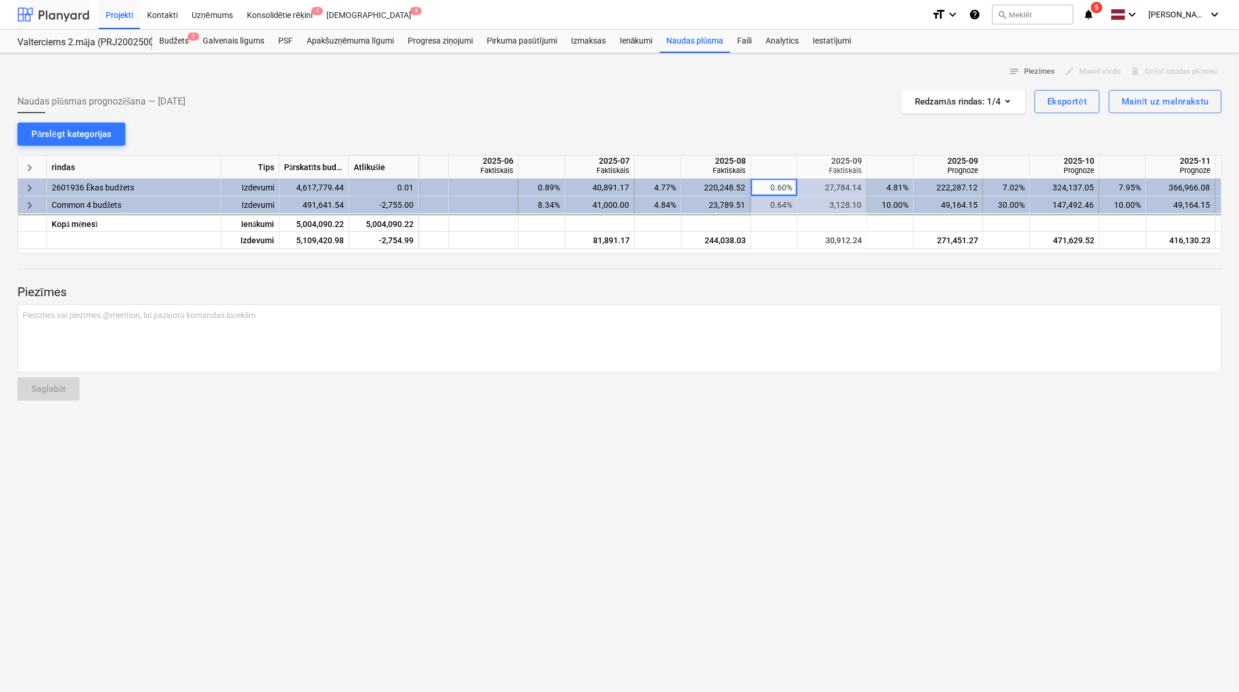
click at [81, 17] on div at bounding box center [53, 14] width 72 height 29
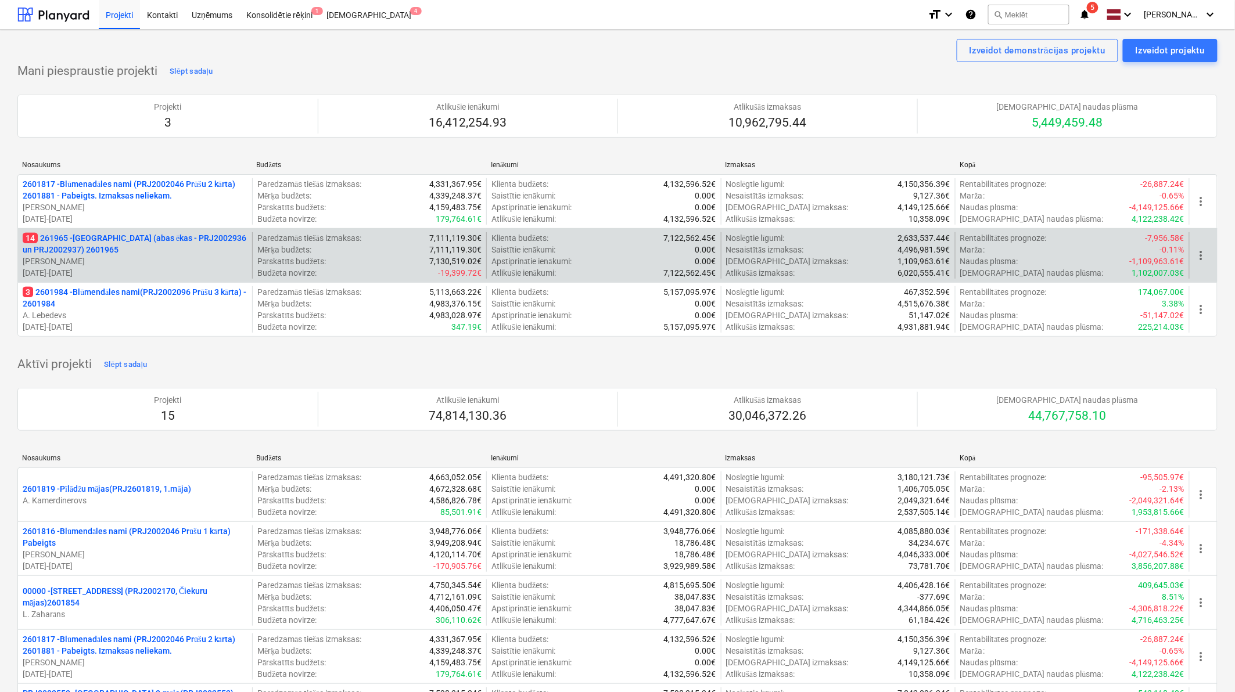
click at [148, 239] on p "14 261965 - [GEOGRAPHIC_DATA] (abas ēkas - PRJ2002936 un PRJ2002937) 2601965" at bounding box center [135, 243] width 225 height 23
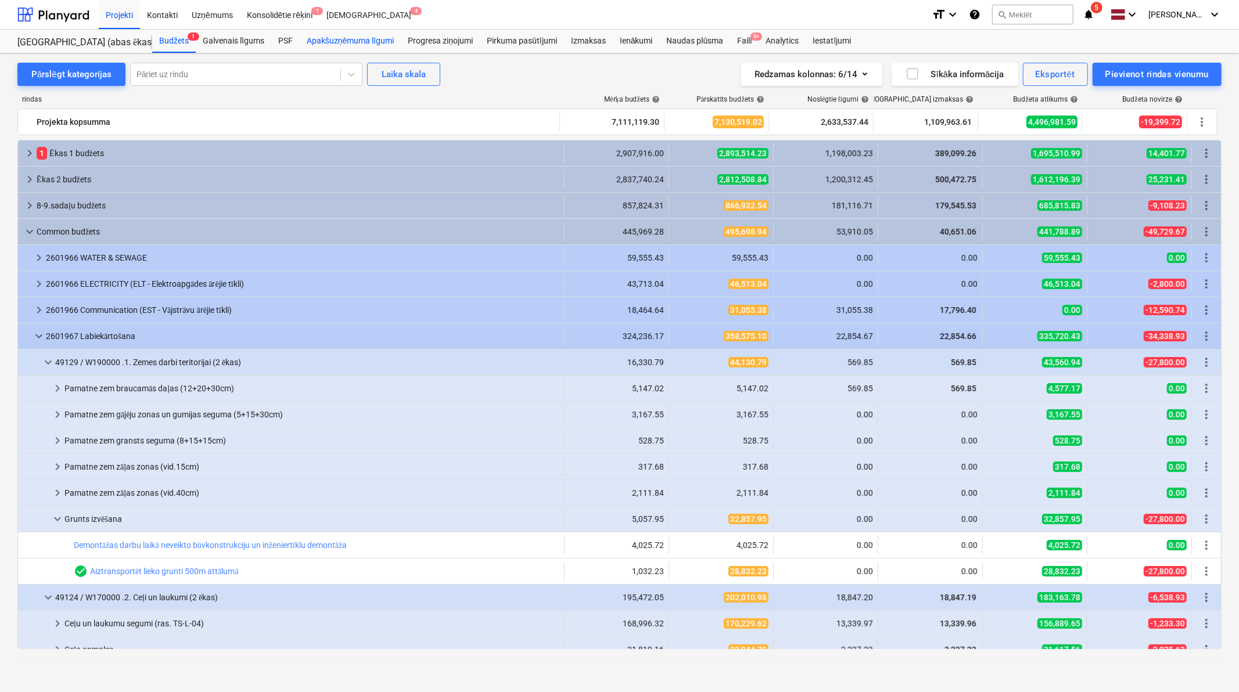
click at [346, 41] on div "Apakšuzņēmuma līgumi" at bounding box center [350, 41] width 101 height 23
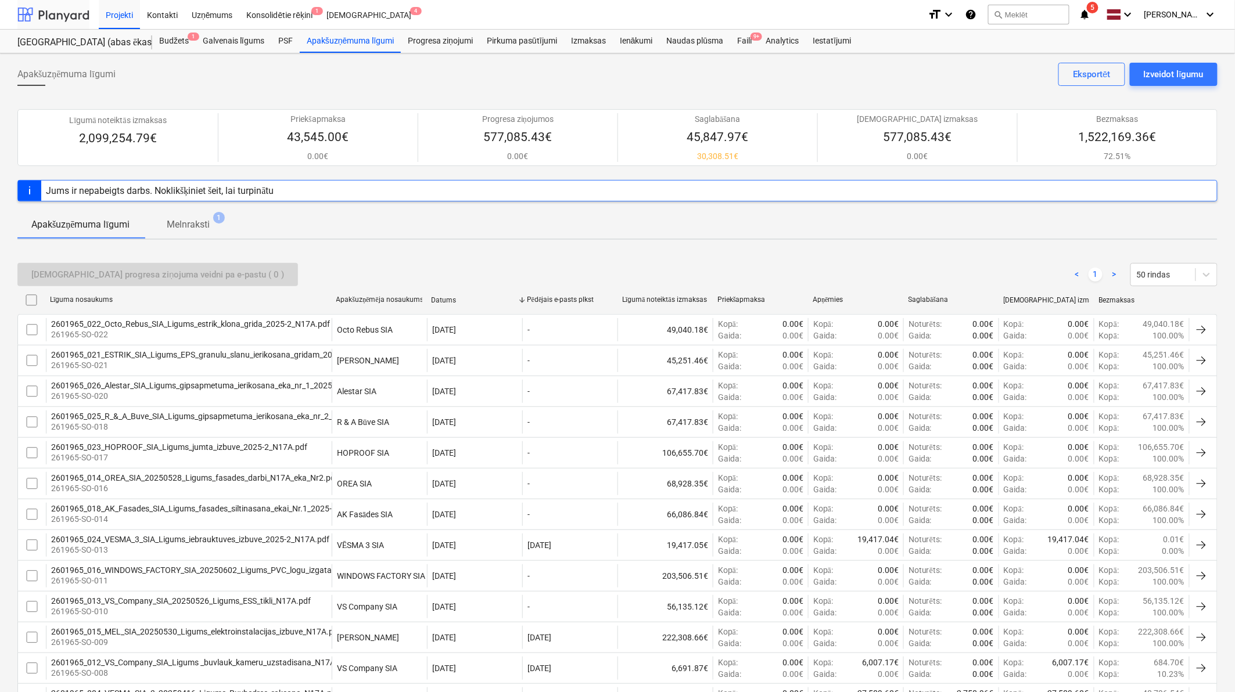
click at [62, 15] on div at bounding box center [53, 14] width 72 height 29
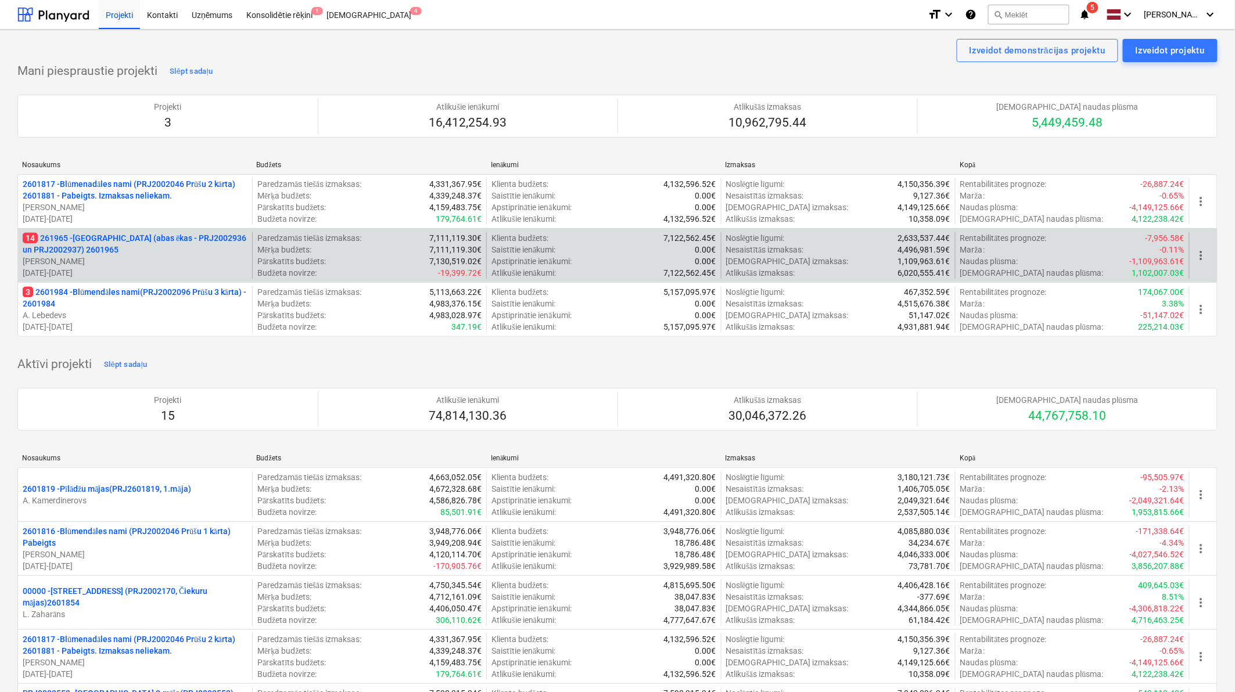
click at [108, 236] on p "14 261965 - [GEOGRAPHIC_DATA] (abas ēkas - PRJ2002936 un PRJ2002937) 2601965" at bounding box center [135, 243] width 225 height 23
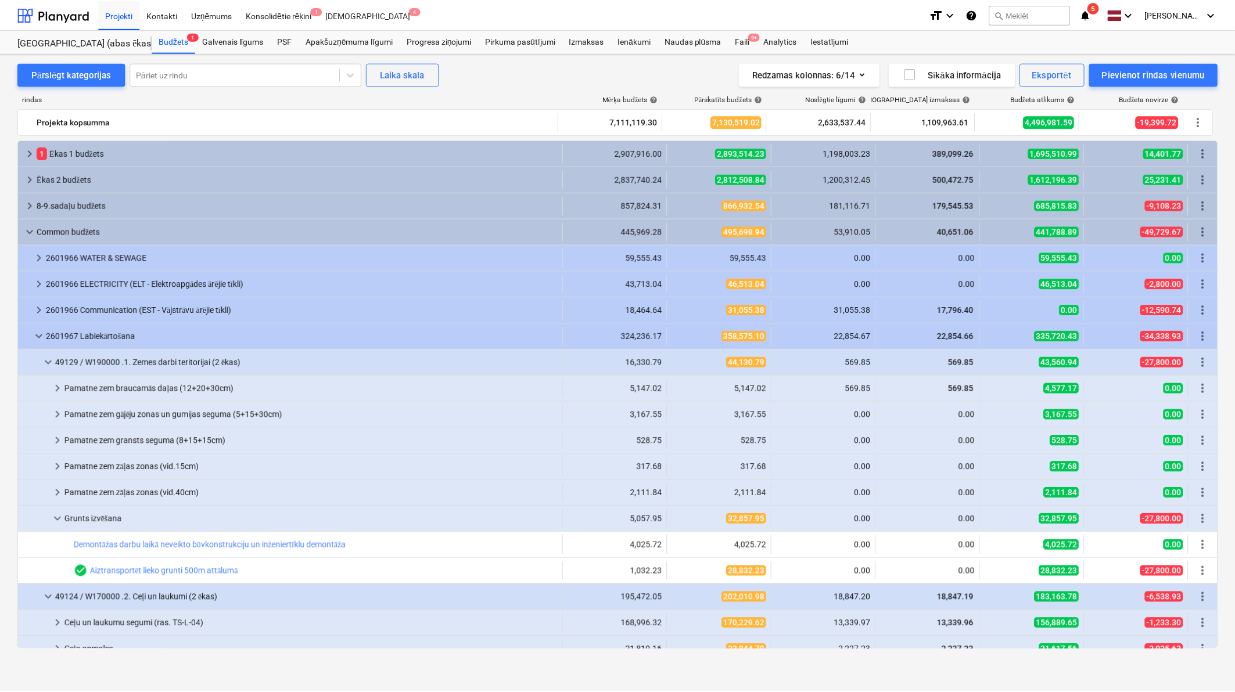
scroll to position [85, 0]
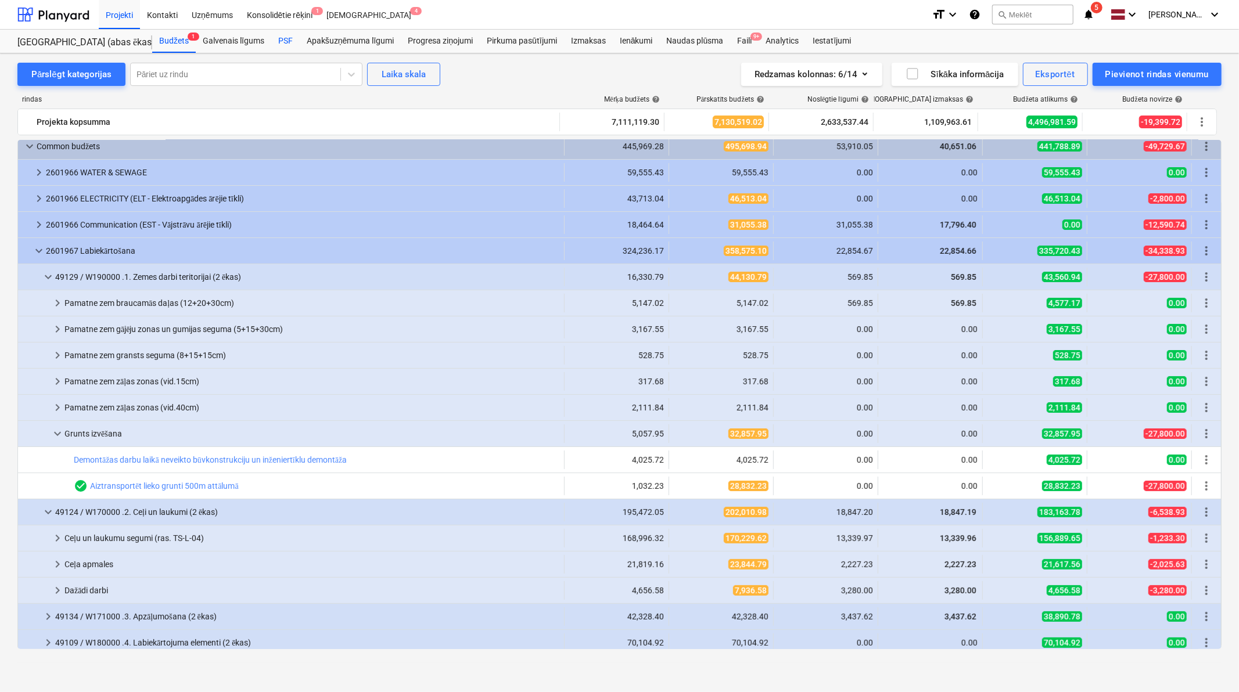
click at [283, 41] on div "PSF" at bounding box center [285, 41] width 28 height 23
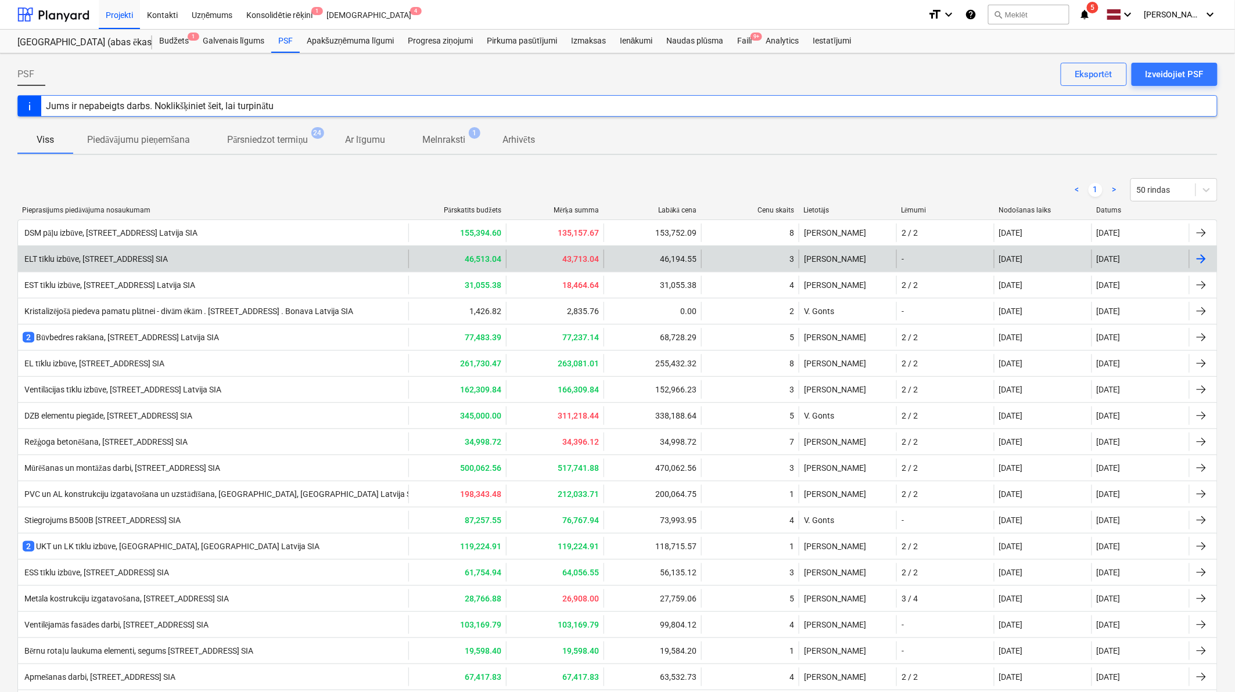
click at [731, 252] on div "3" at bounding box center [750, 259] width 98 height 19
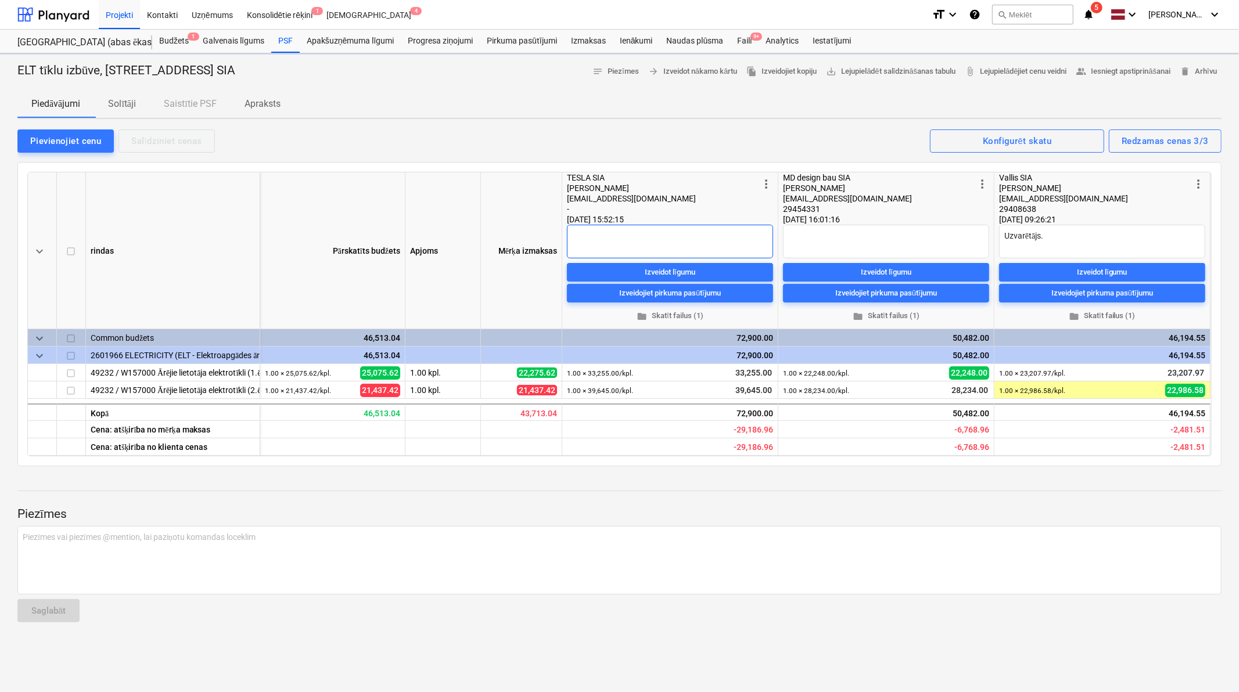
type textarea "x"
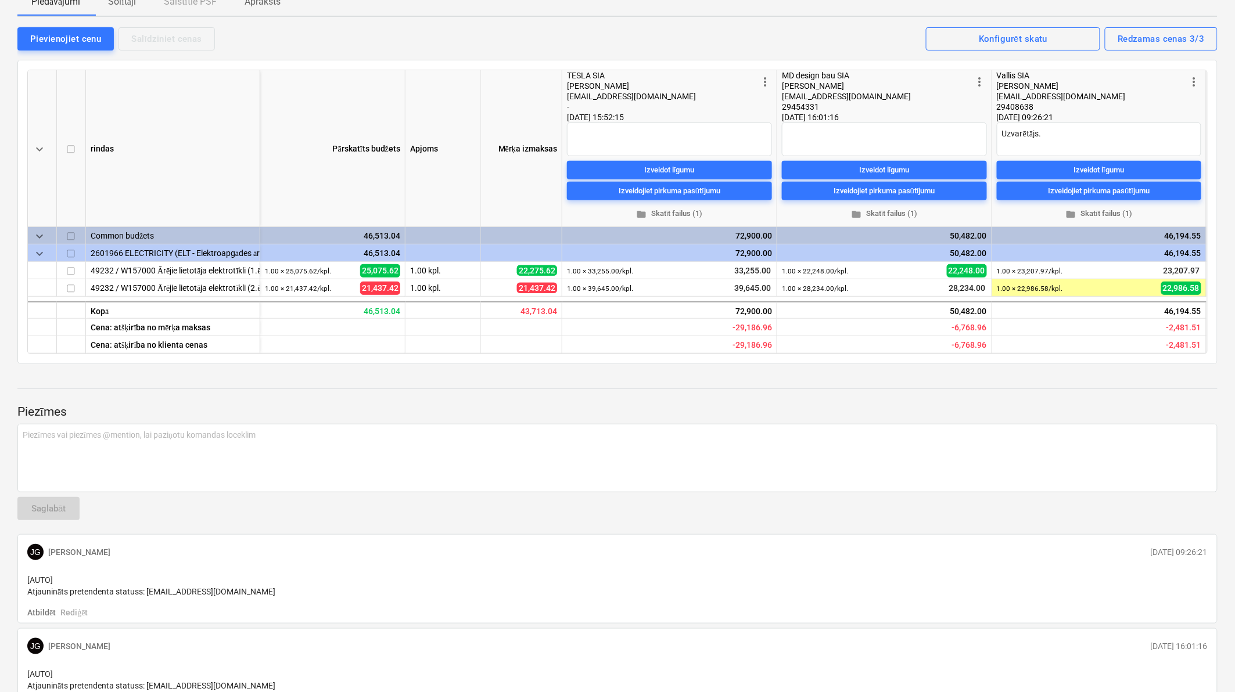
scroll to position [269, 0]
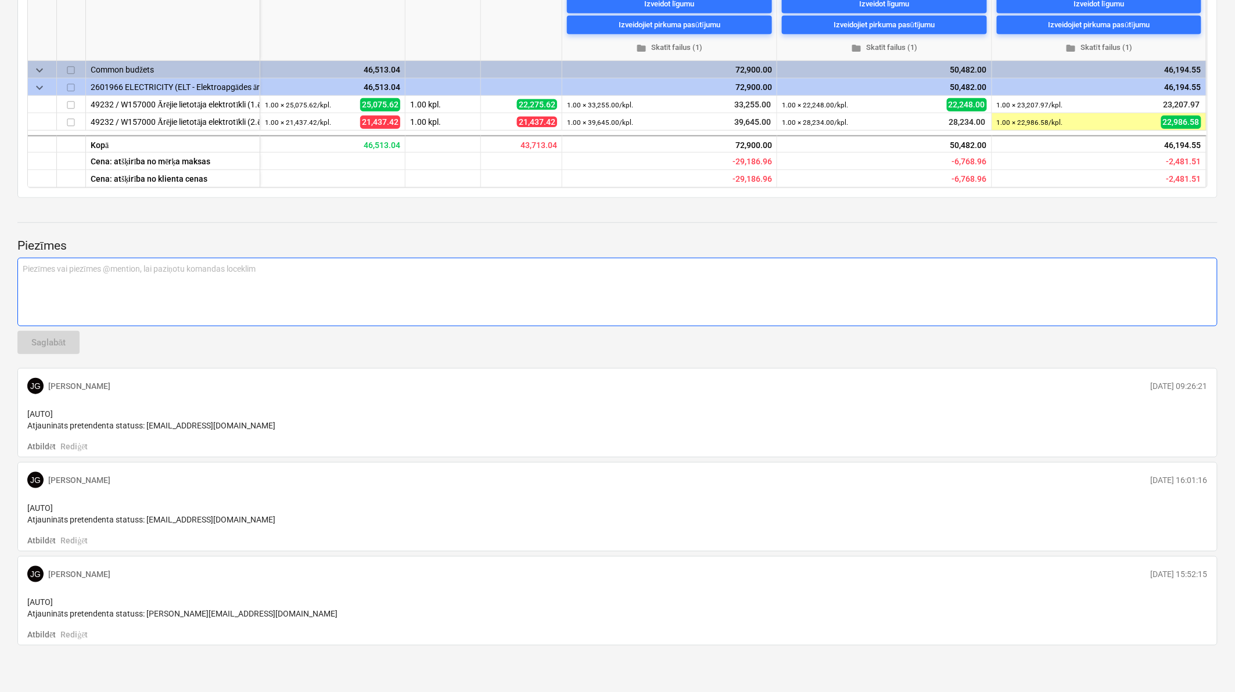
click at [100, 287] on div "Piezīmes vai piezīmes @mention, lai paziņotu komandas loceklim ﻿" at bounding box center [617, 292] width 1200 height 69
click at [97, 266] on p "﻿ @ [PERSON_NAME] ﻿ ﻿" at bounding box center [618, 269] width 1190 height 13
click at [163, 275] on div "﻿ @ [PERSON_NAME] ﻿ ﻿ @ [PERSON_NAME] ﻿ ﻿" at bounding box center [617, 292] width 1200 height 69
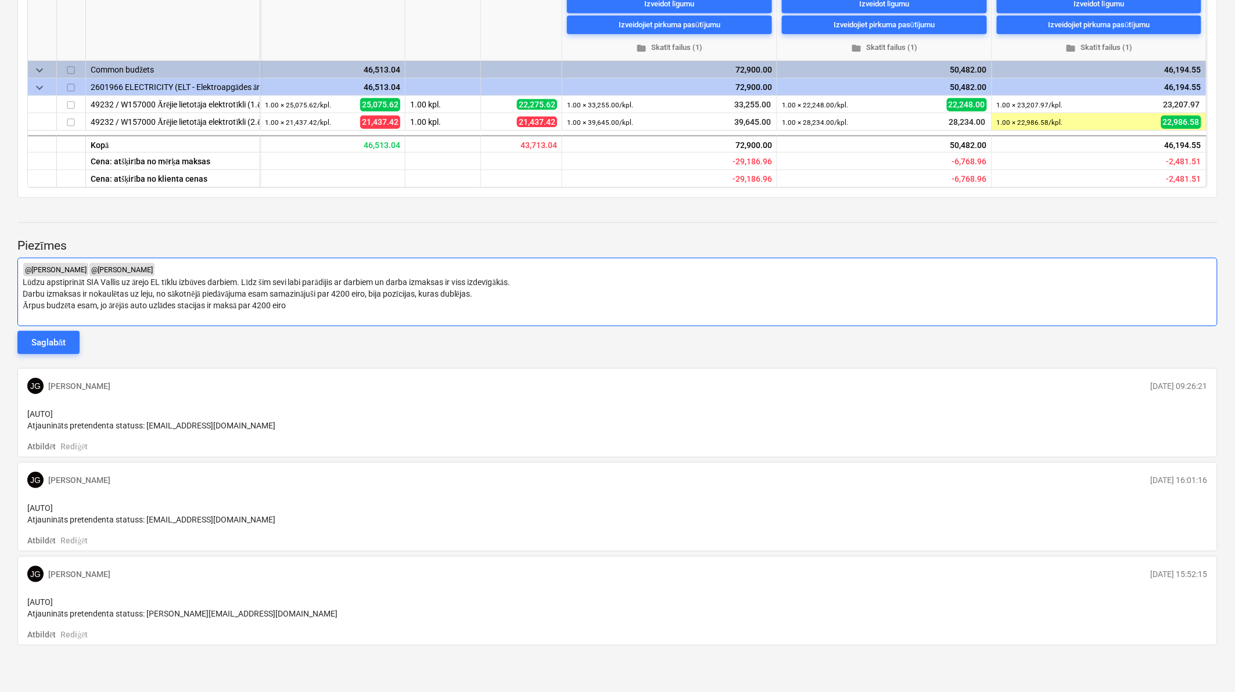
click at [344, 291] on span "Darbu izmaksas ir nokaulētas uz leju, no sākotnējā piedāvājuma esam samazinājuš…" at bounding box center [248, 293] width 450 height 9
click at [350, 292] on span "Darbu izmaksas ir nokaulētas uz leju, no sākotnējā piedāvājuma esam samazinājuš…" at bounding box center [248, 293] width 450 height 9
click at [310, 310] on div "﻿ @ [PERSON_NAME] ﻿ ﻿ @ [PERSON_NAME] ﻿ ﻿ Lūdzu apstiprināt SIA Vallis uz ārejo…" at bounding box center [617, 292] width 1200 height 69
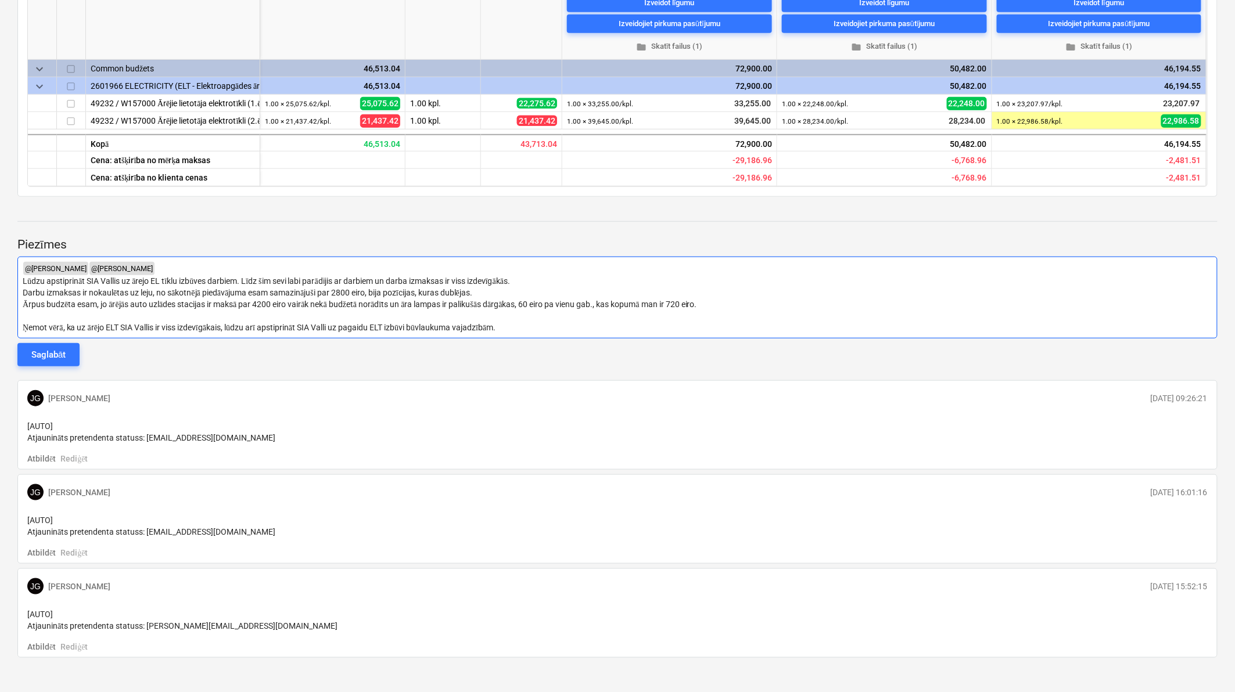
drag, startPoint x: 527, startPoint y: 327, endPoint x: 23, endPoint y: 276, distance: 506.1
click at [23, 276] on div "﻿ @ [PERSON_NAME] ﻿ ﻿ @ [PERSON_NAME] ﻿ ﻿ Lūdzu apstiprināt SIA Vallis uz ārejo…" at bounding box center [617, 298] width 1200 height 82
copy div "Lūdzu apstiprināt SIA Vallis uz ārejo EL tīklu izbūves darbiem. Līdz šim sevi l…"
click at [222, 326] on span "Ņemot vērā, ka uz ārējo ELT SIA Vallis ir viss izdevīgākais, lūdzu arī apstipri…" at bounding box center [259, 327] width 473 height 9
click at [213, 304] on span "Ārpus budzēta esam, jo ārējās auto uzlādes stacijas ir maksā par 4200 eiro vair…" at bounding box center [360, 304] width 674 height 9
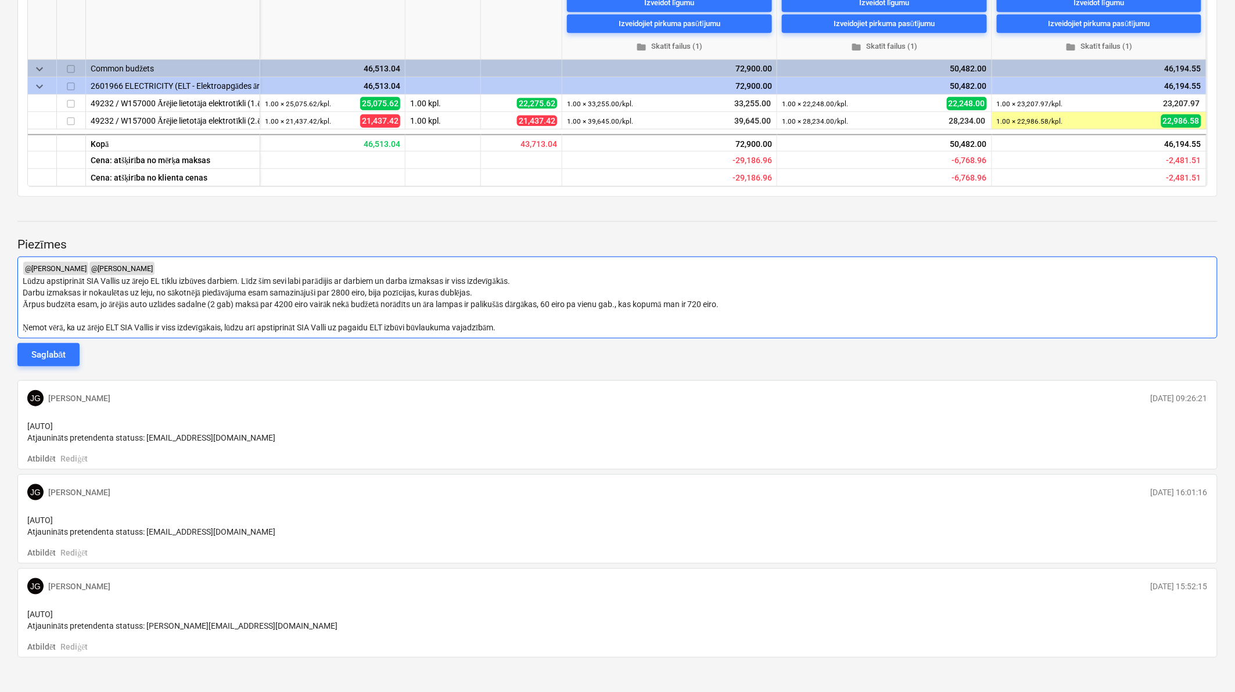
click at [533, 326] on p "Ņemot vērā, ka uz ārējo ELT SIA Vallis ir viss izdevīgākais, lūdzu arī apstipri…" at bounding box center [618, 328] width 1190 height 12
drag, startPoint x: 532, startPoint y: 326, endPoint x: 14, endPoint y: 279, distance: 520.3
click at [14, 279] on div "ELT tīklu izbūve, [GEOGRAPHIC_DATA] N17A, [GEOGRAPHIC_DATA] [GEOGRAPHIC_DATA] S…" at bounding box center [617, 244] width 1235 height 921
copy div "Lūdzu apstiprināt SIA Vallis uz ārejo EL tīklu izbūves darbiem. Līdz šim sevi l…"
click at [33, 354] on div "Saglabāt" at bounding box center [48, 354] width 34 height 15
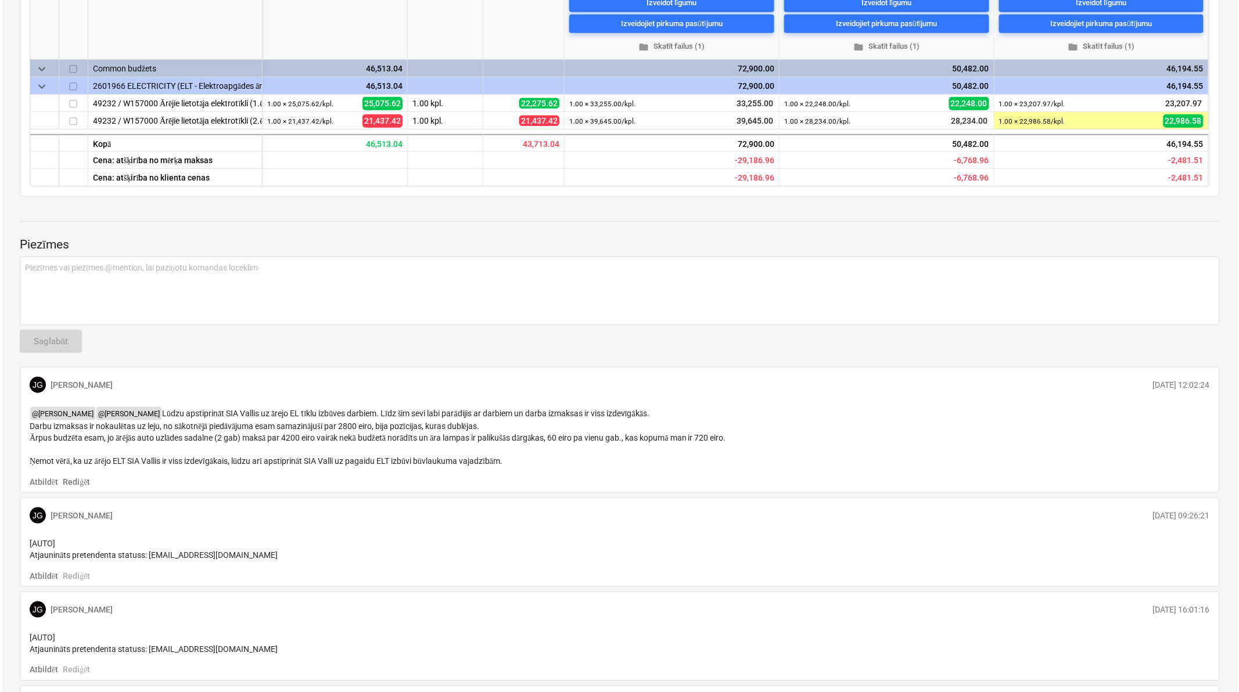
scroll to position [0, 0]
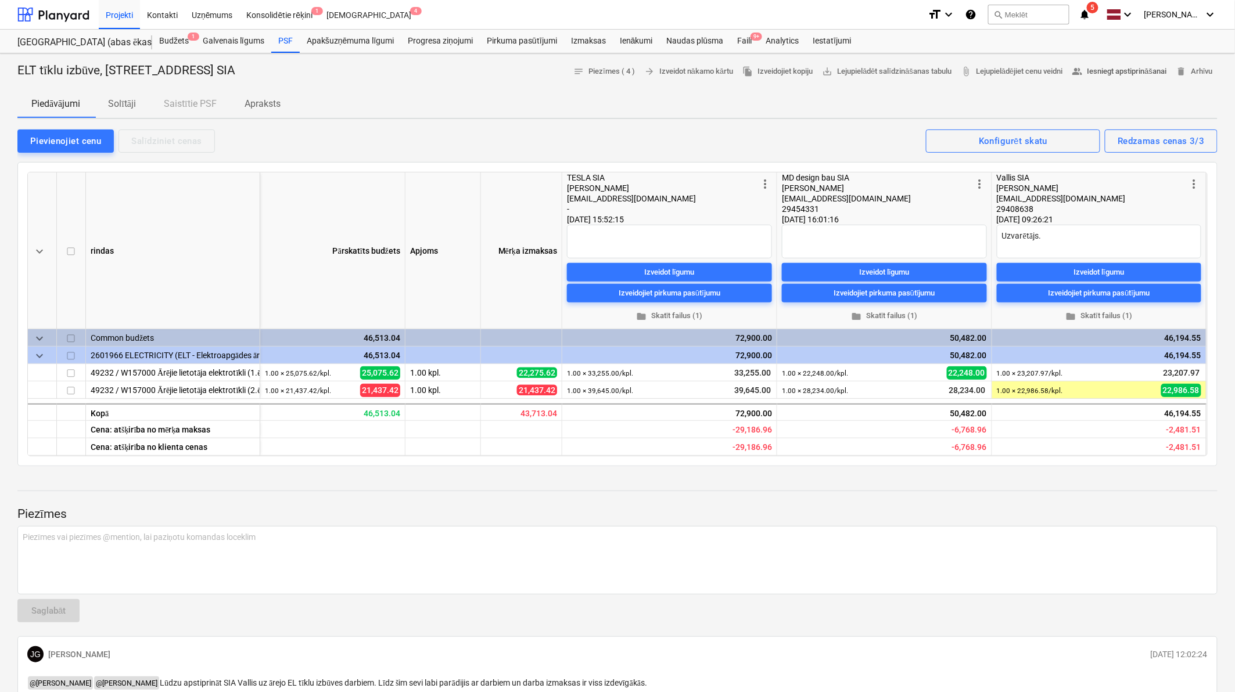
click at [1147, 74] on span "people_alt Iesniegt apstiprināšanai" at bounding box center [1119, 71] width 95 height 13
type textarea "x"
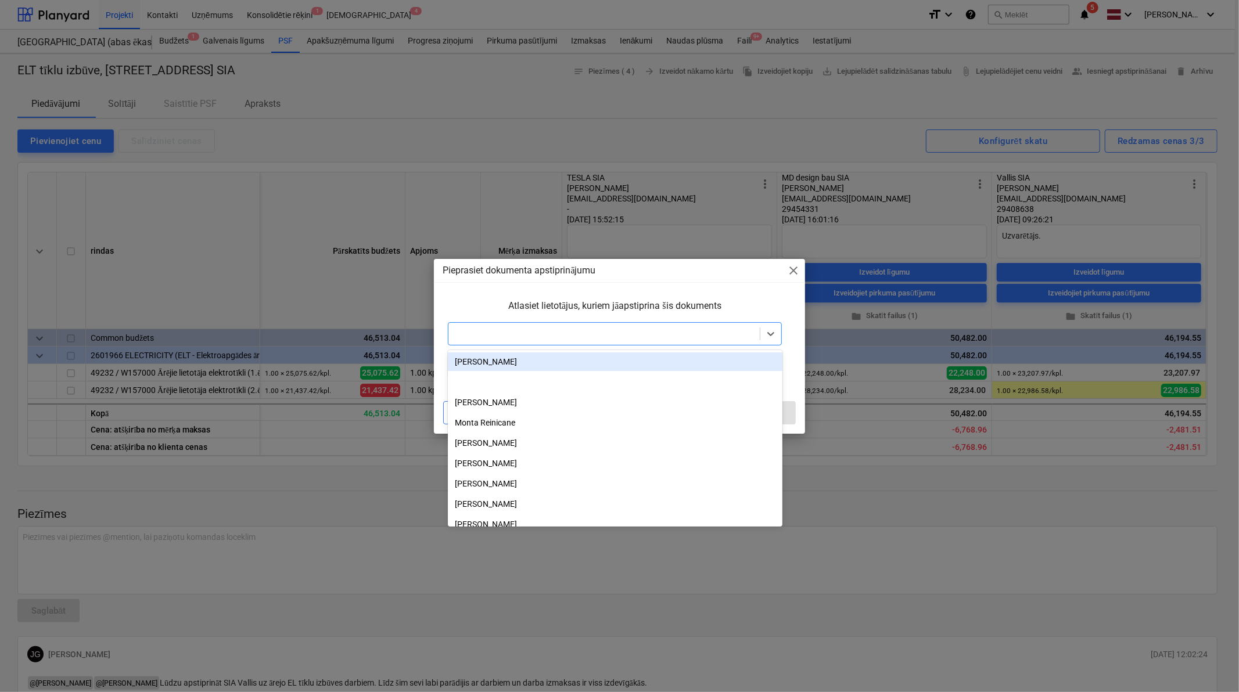
click at [496, 334] on div at bounding box center [604, 334] width 300 height 12
type input "lās"
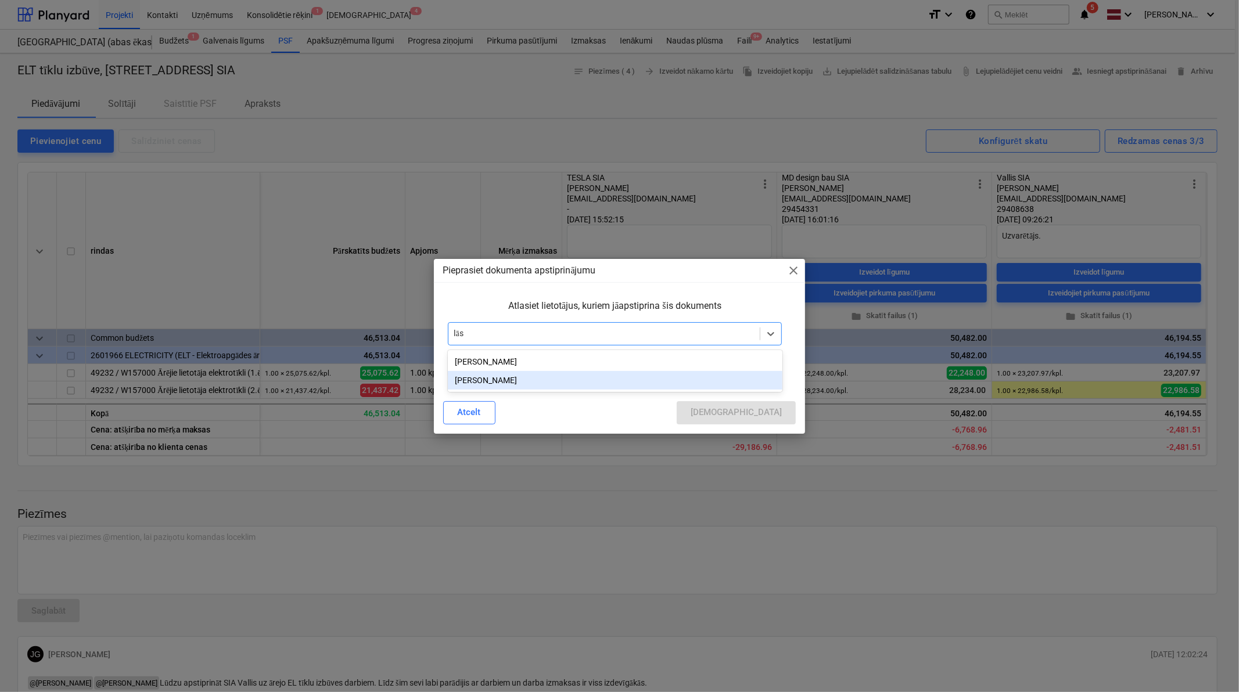
click at [490, 382] on div "[PERSON_NAME]" at bounding box center [615, 380] width 335 height 19
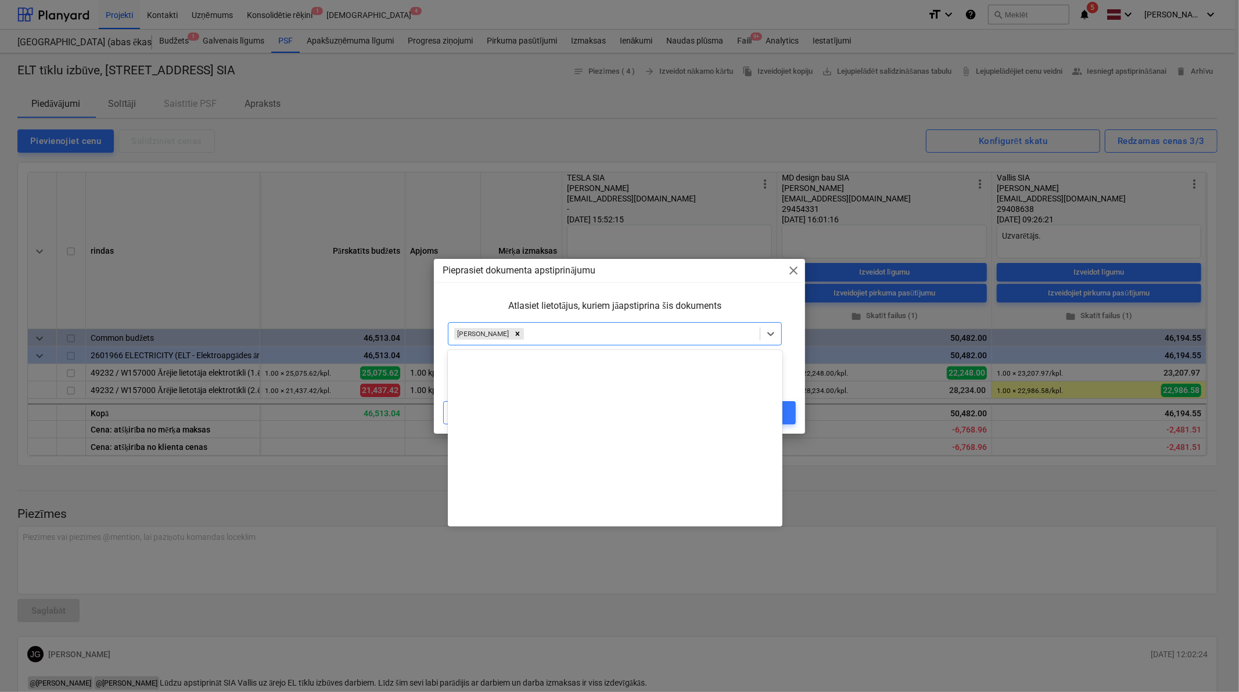
scroll to position [436, 0]
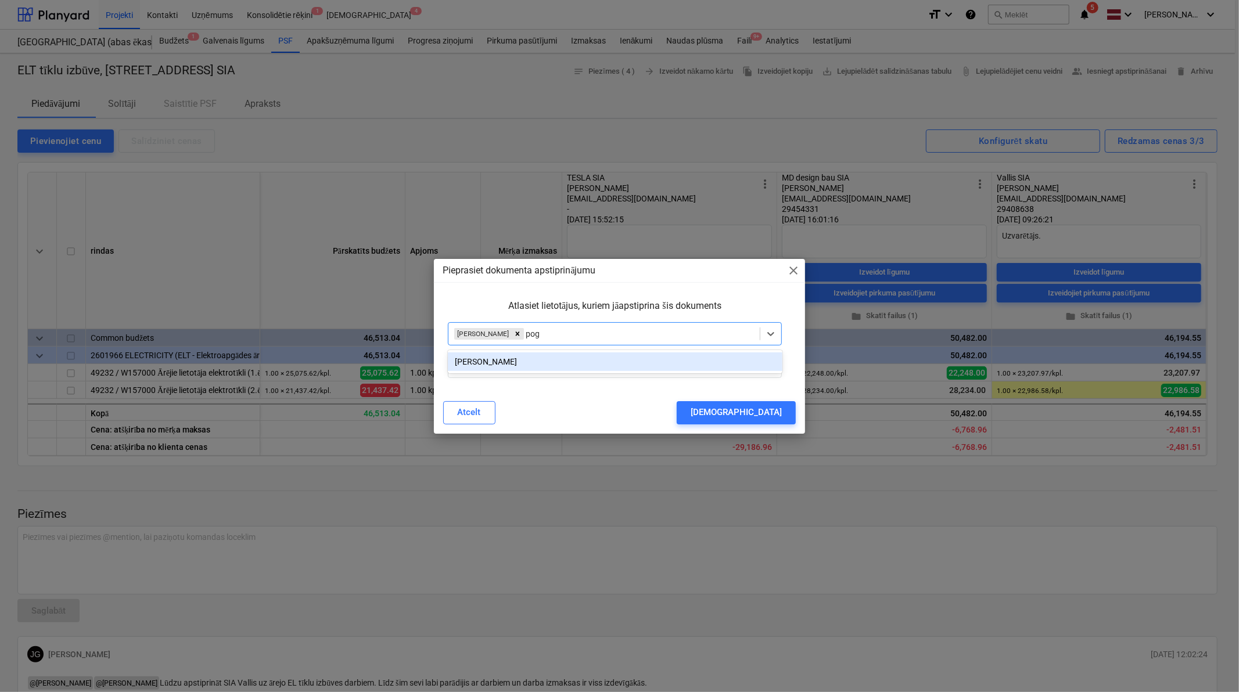
type input "pogu"
click at [506, 358] on div "[PERSON_NAME]" at bounding box center [615, 362] width 335 height 19
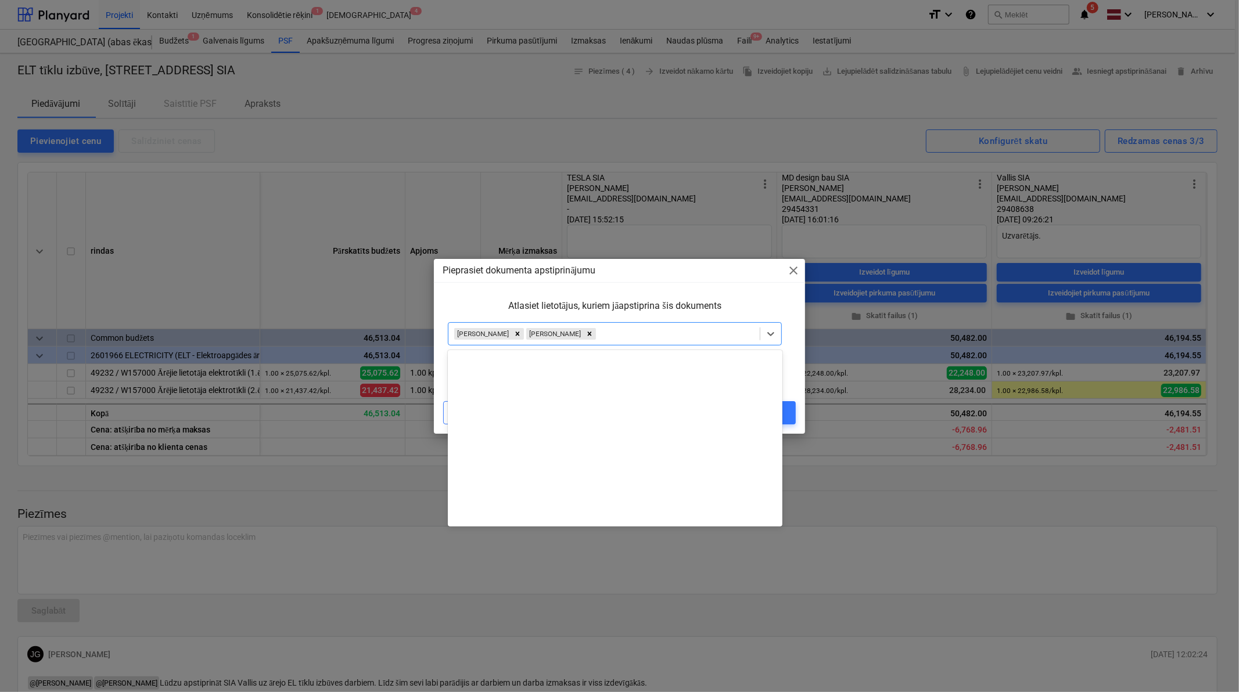
scroll to position [415, 0]
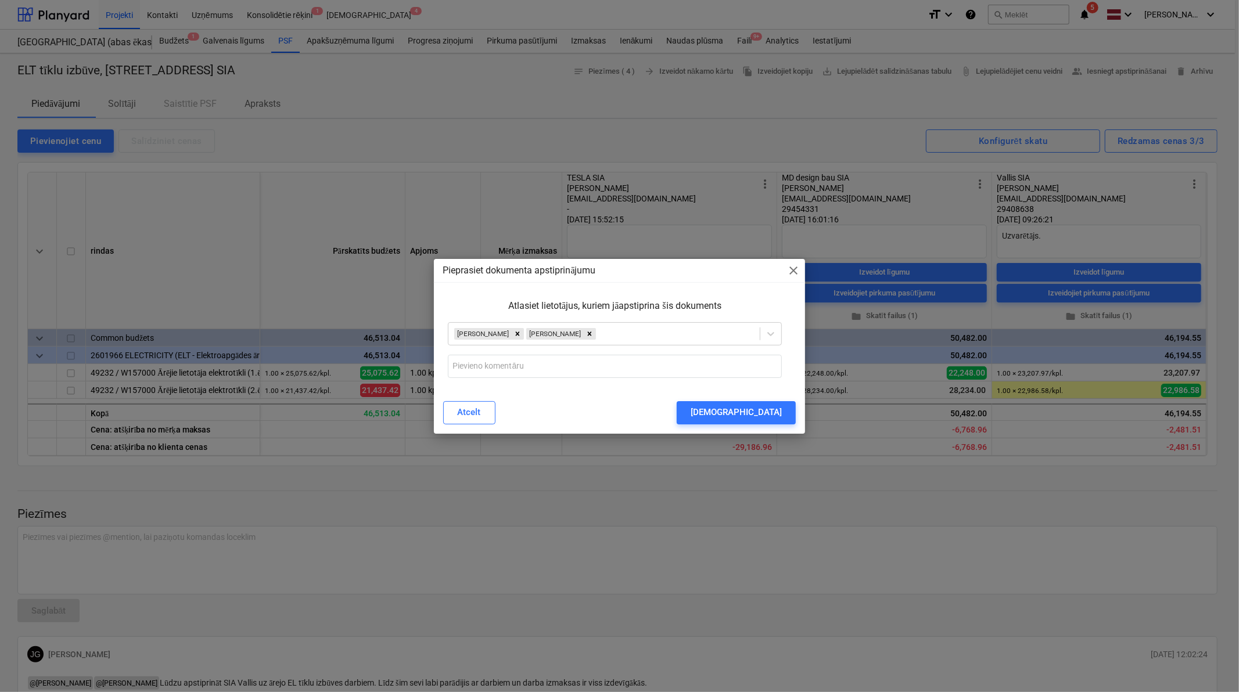
click at [488, 293] on div "Pieprasiet dokumenta apstiprinājumu close Atlasiet lietotājus, kuriem jāapstipr…" at bounding box center [620, 346] width 372 height 175
click at [526, 370] on input "text" at bounding box center [615, 366] width 335 height 23
paste input "Lūdzu apstiprināt SIA Vallis uz ārejo EL tīklu izbūves darbiem. Līdz šim sevi l…"
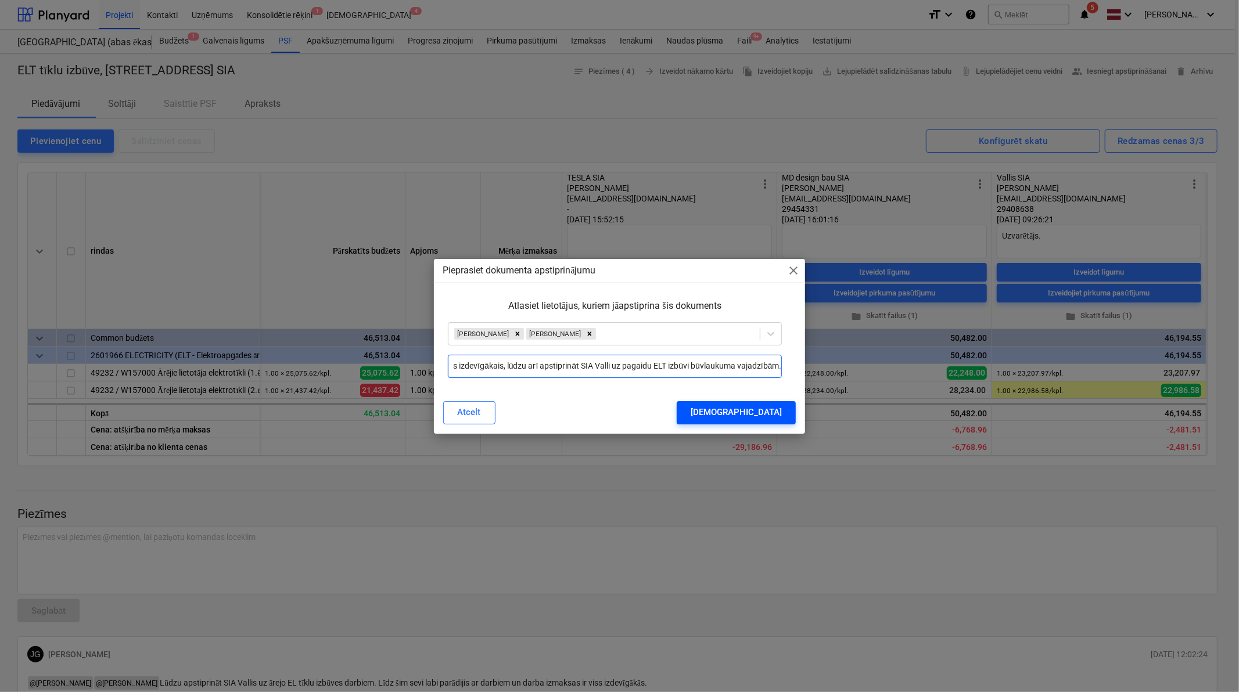
type input "Lūdzu apstiprināt SIA Vallis uz ārejo EL tīklu izbūves darbiem. Līdz šim sevi l…"
click at [757, 412] on div "[DEMOGRAPHIC_DATA]" at bounding box center [736, 412] width 91 height 15
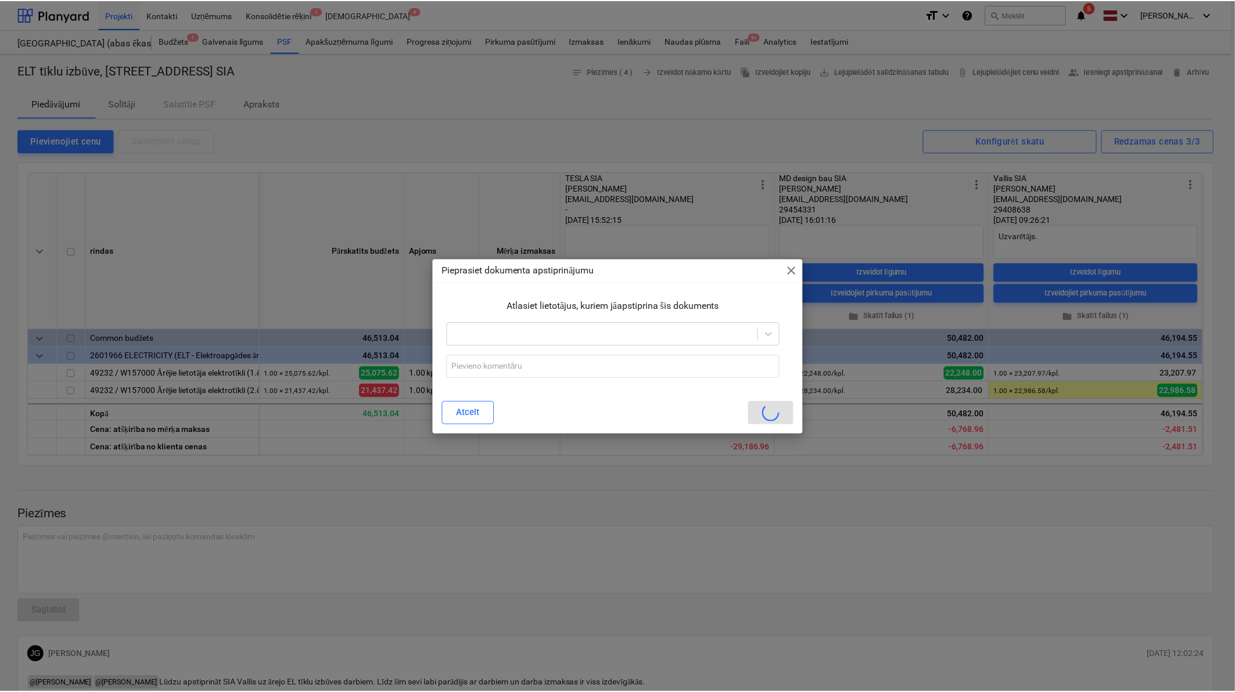
scroll to position [0, 0]
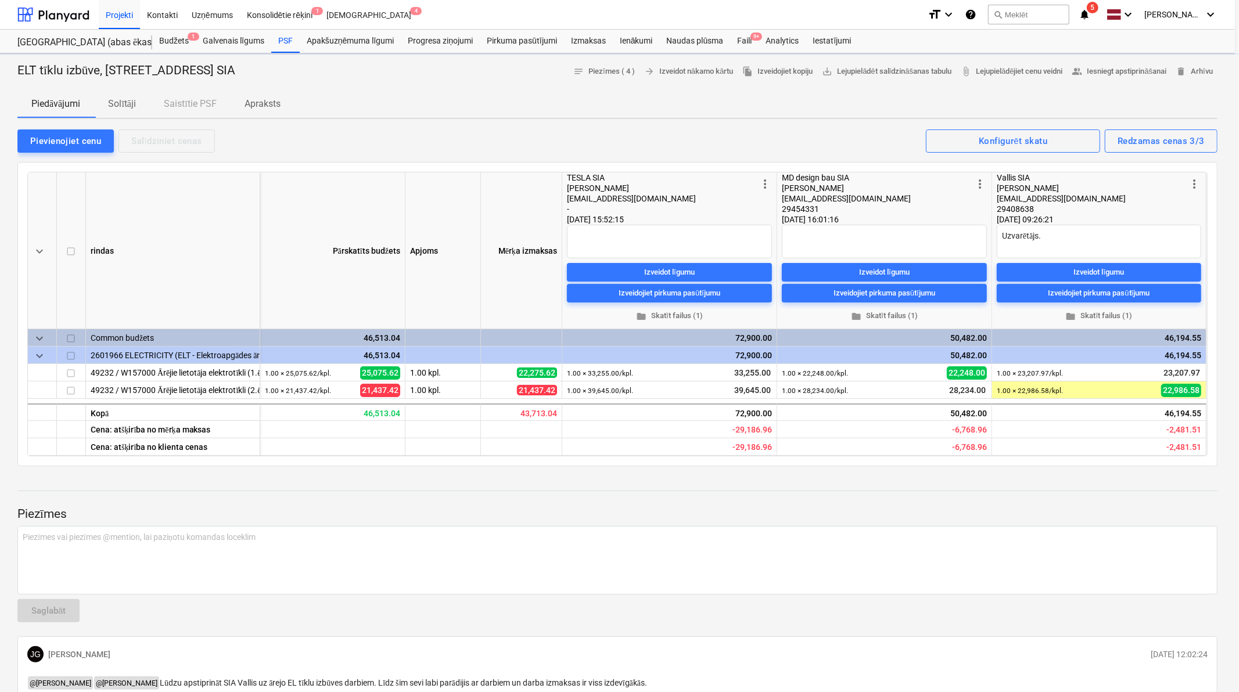
type textarea "x"
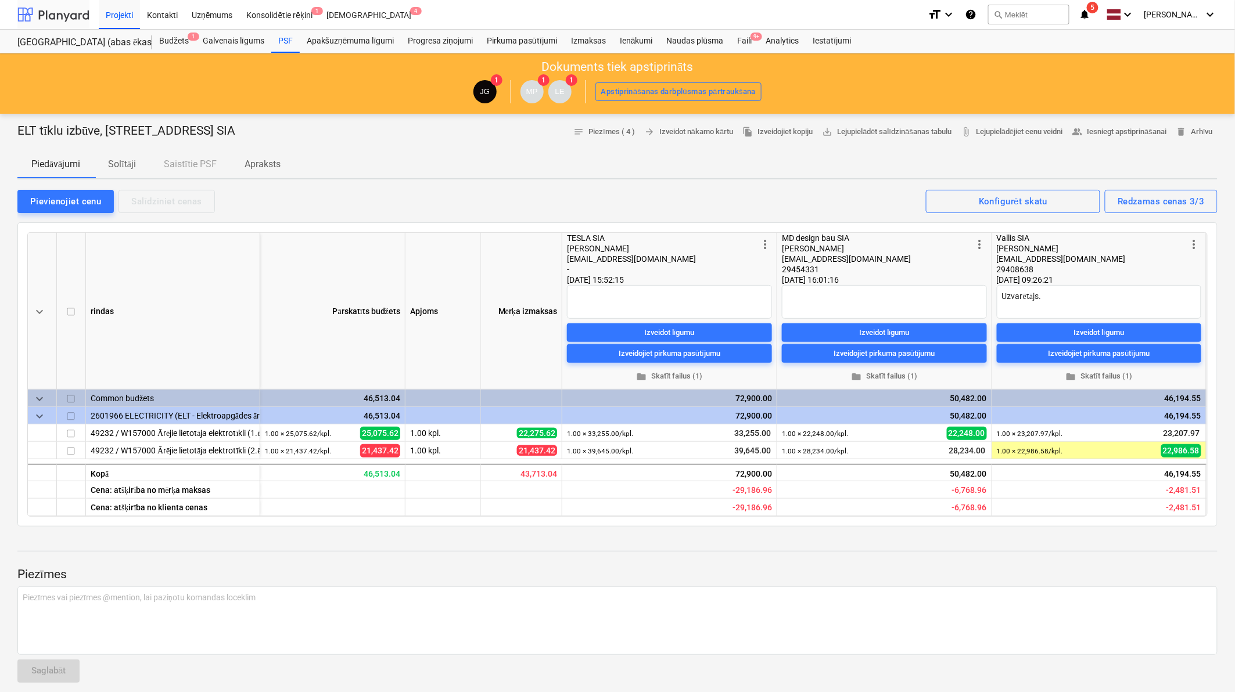
click at [56, 13] on div at bounding box center [53, 14] width 72 height 29
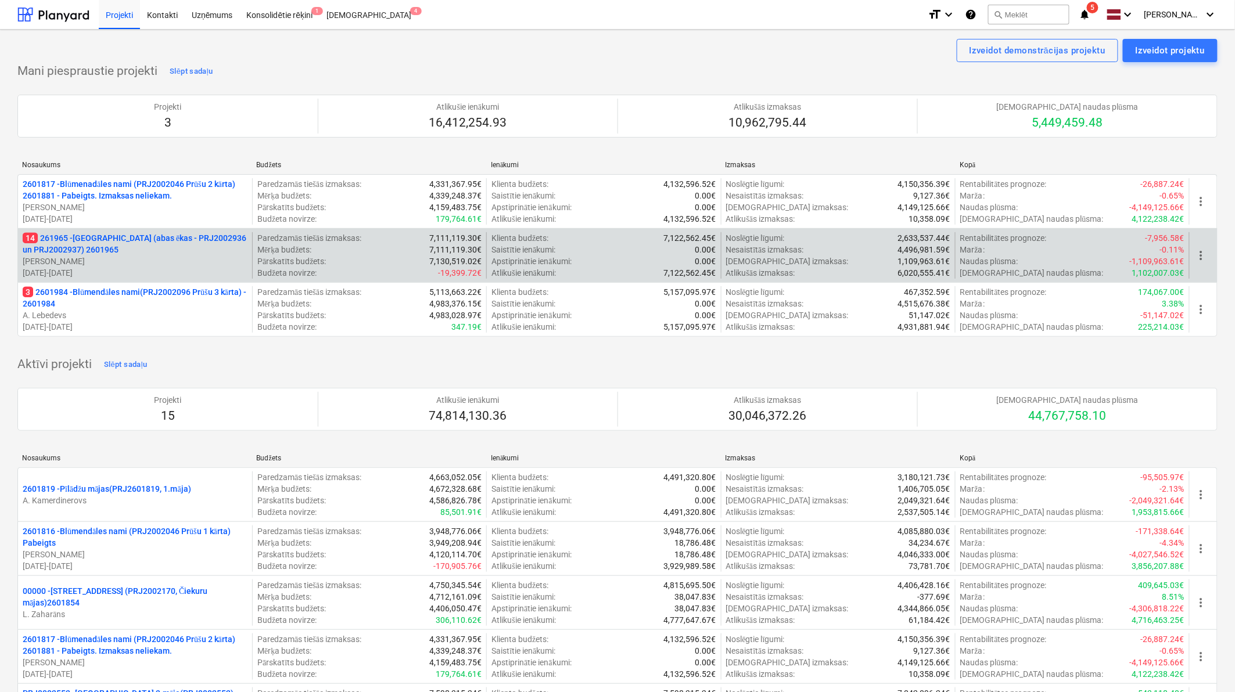
scroll to position [605, 0]
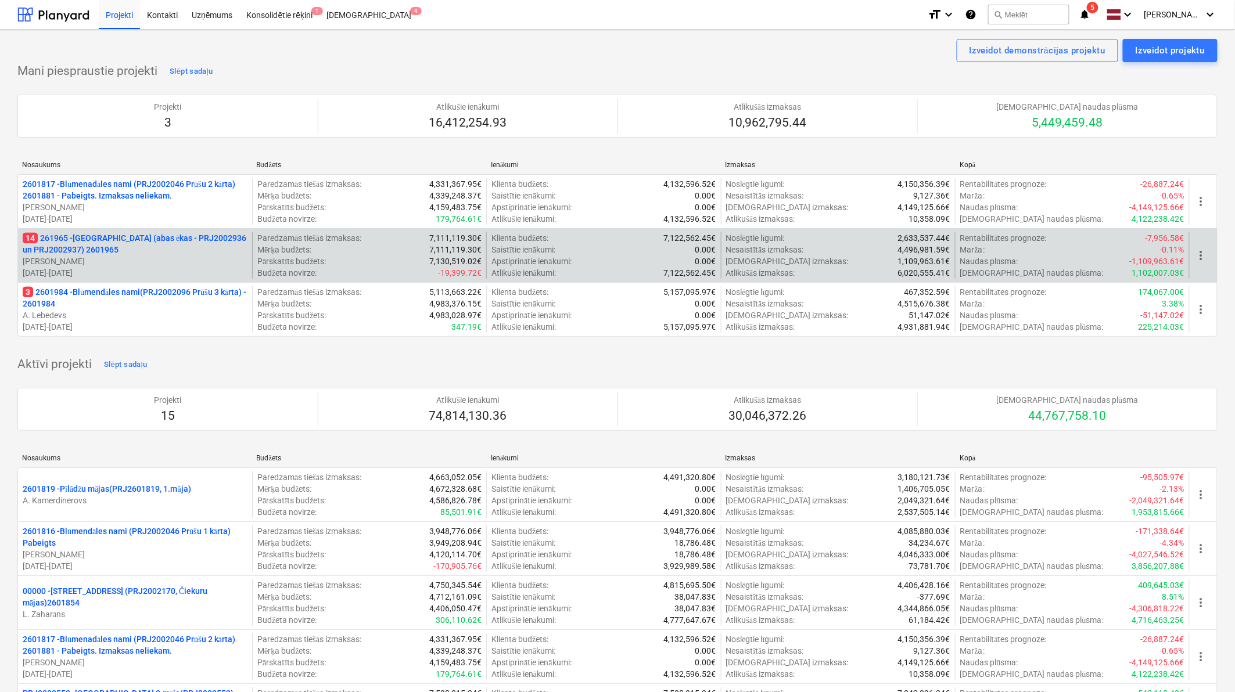
click at [168, 247] on p "14 261965 - [GEOGRAPHIC_DATA] (abas ēkas - PRJ2002936 un PRJ2002937) 2601965" at bounding box center [135, 243] width 225 height 23
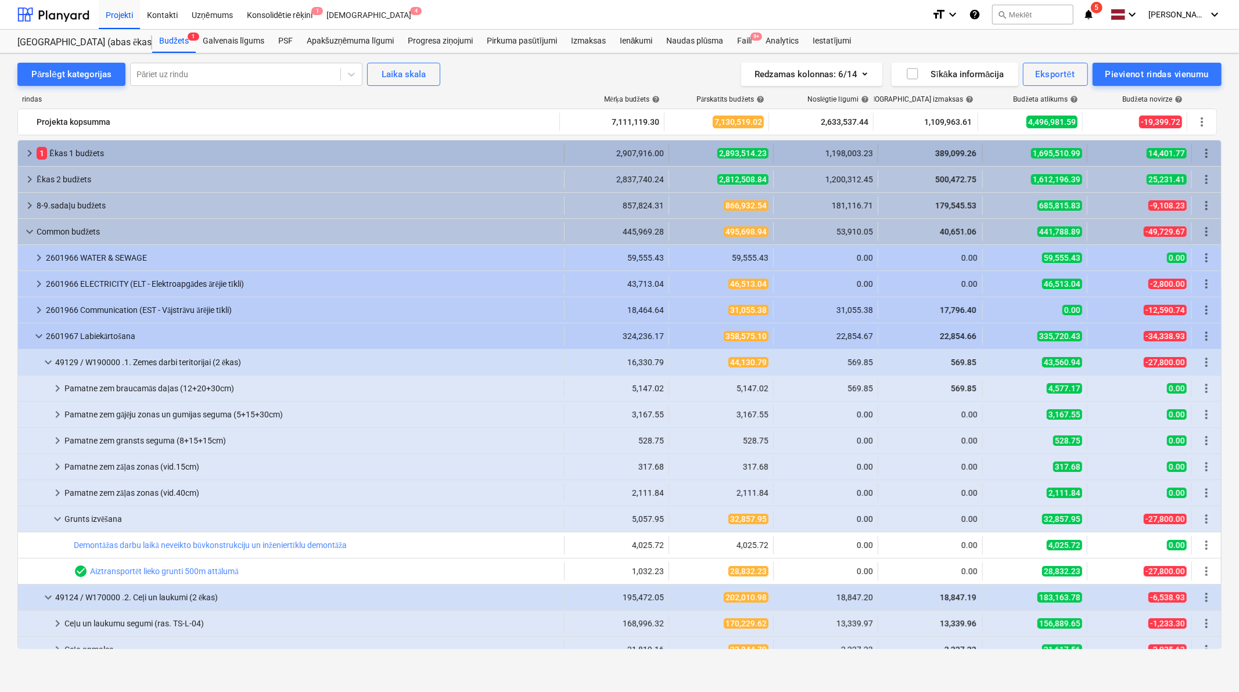
click at [26, 156] on span "keyboard_arrow_right" at bounding box center [30, 153] width 14 height 14
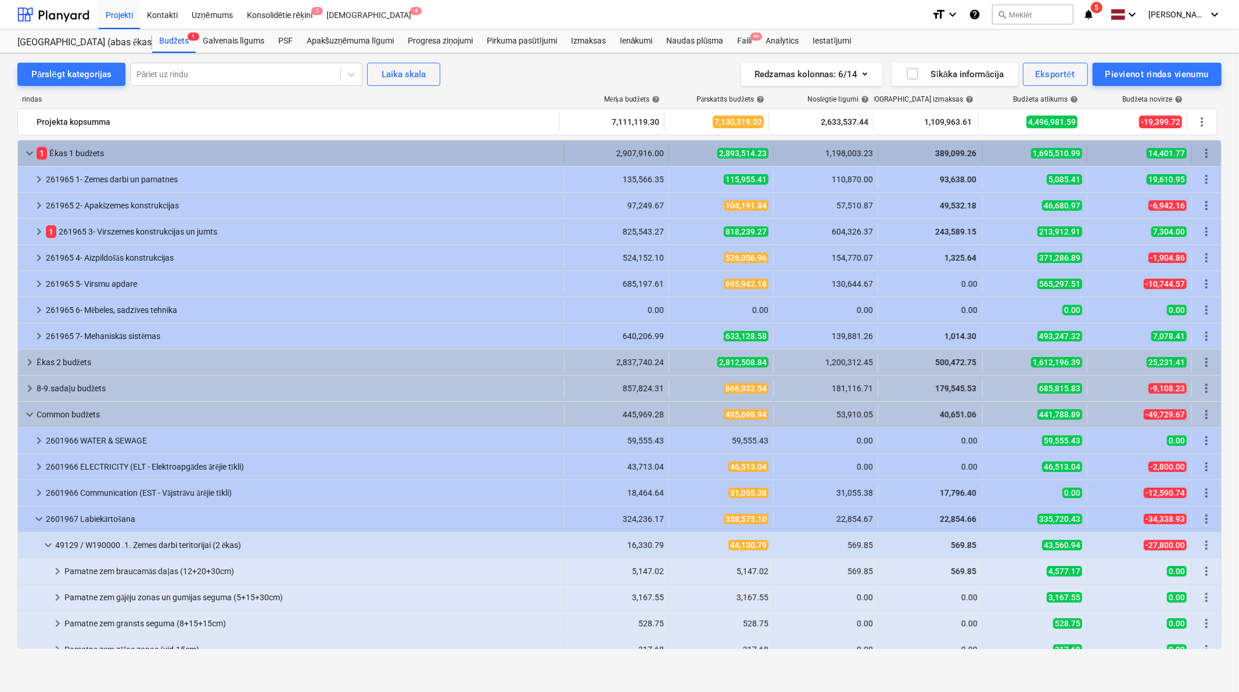
click at [30, 144] on div "keyboard_arrow_down" at bounding box center [30, 153] width 14 height 19
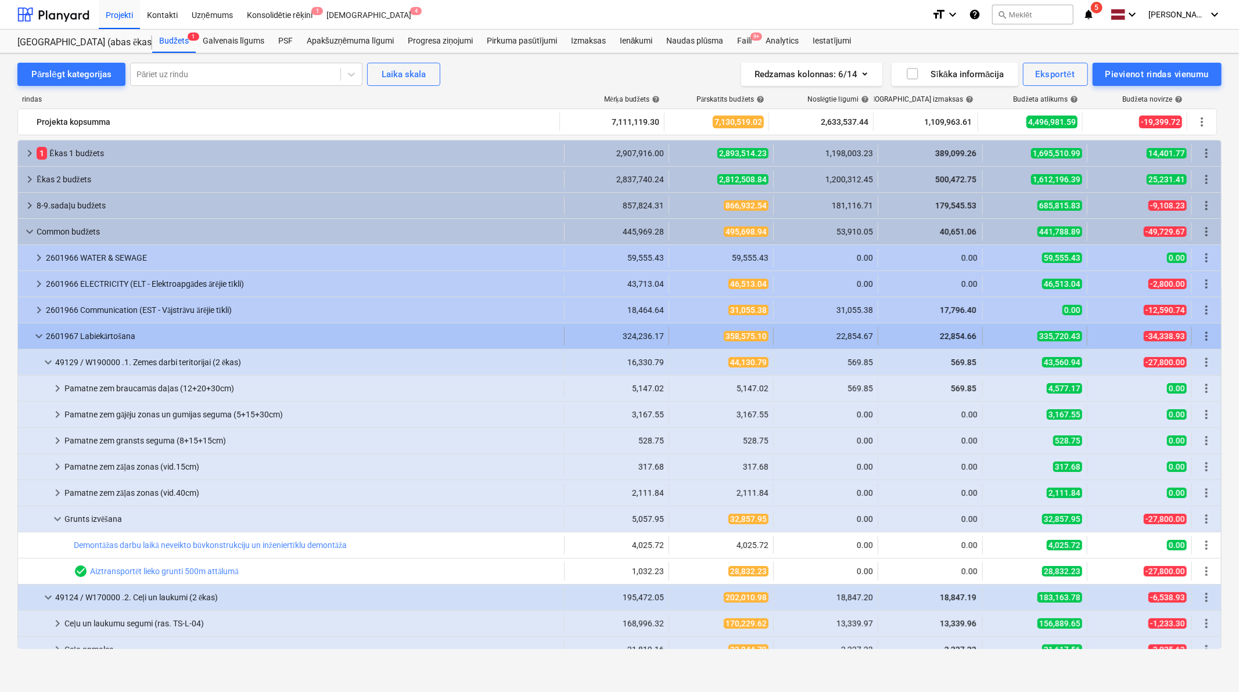
click at [41, 328] on div "keyboard_arrow_down" at bounding box center [39, 336] width 14 height 19
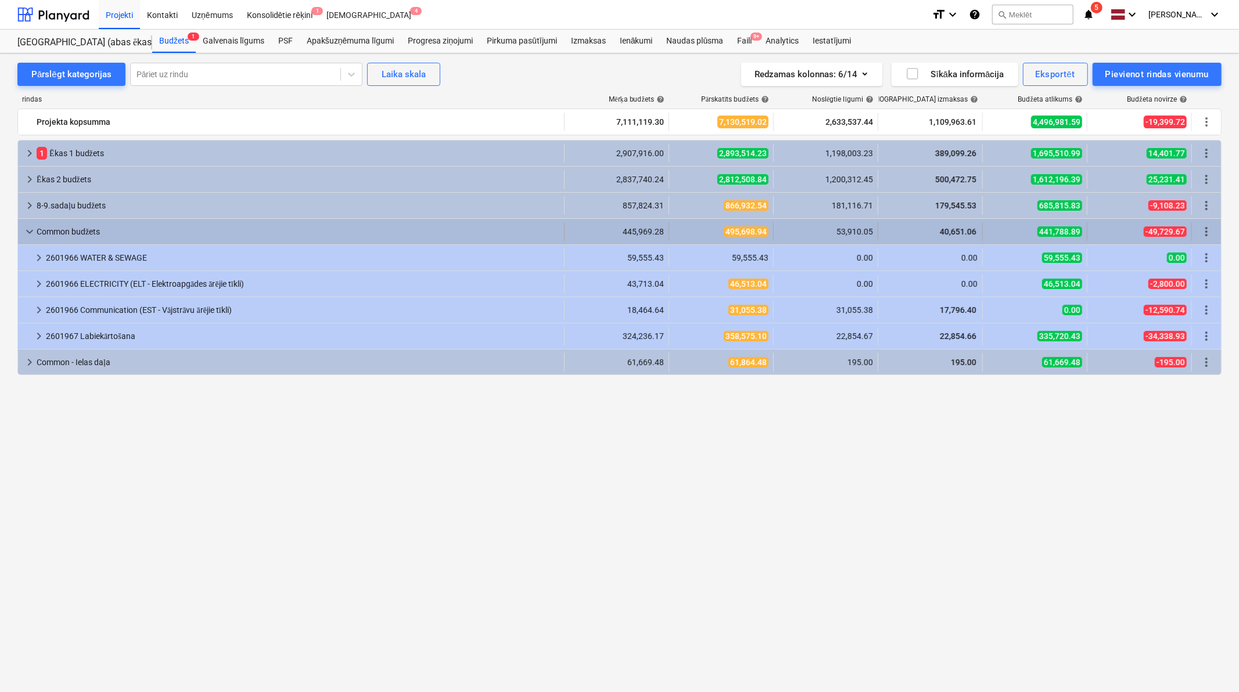
click at [25, 224] on div "keyboard_arrow_down" at bounding box center [30, 231] width 14 height 19
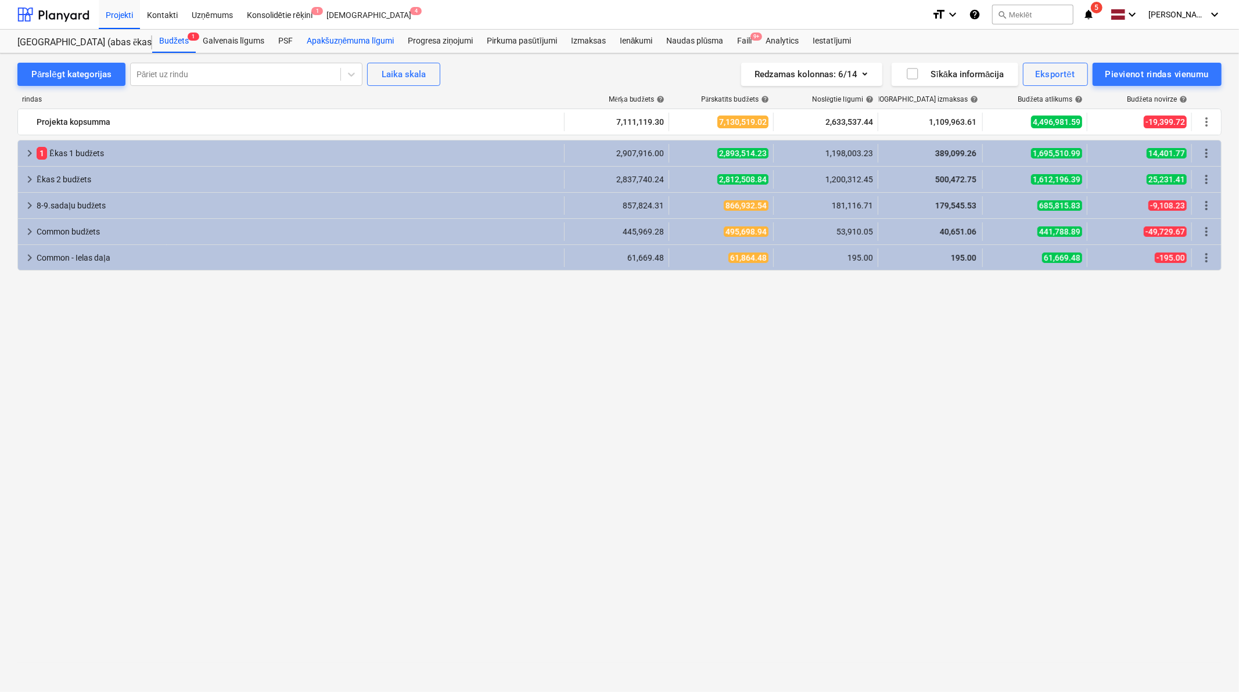
click at [366, 41] on div "Apakšuzņēmuma līgumi" at bounding box center [350, 41] width 101 height 23
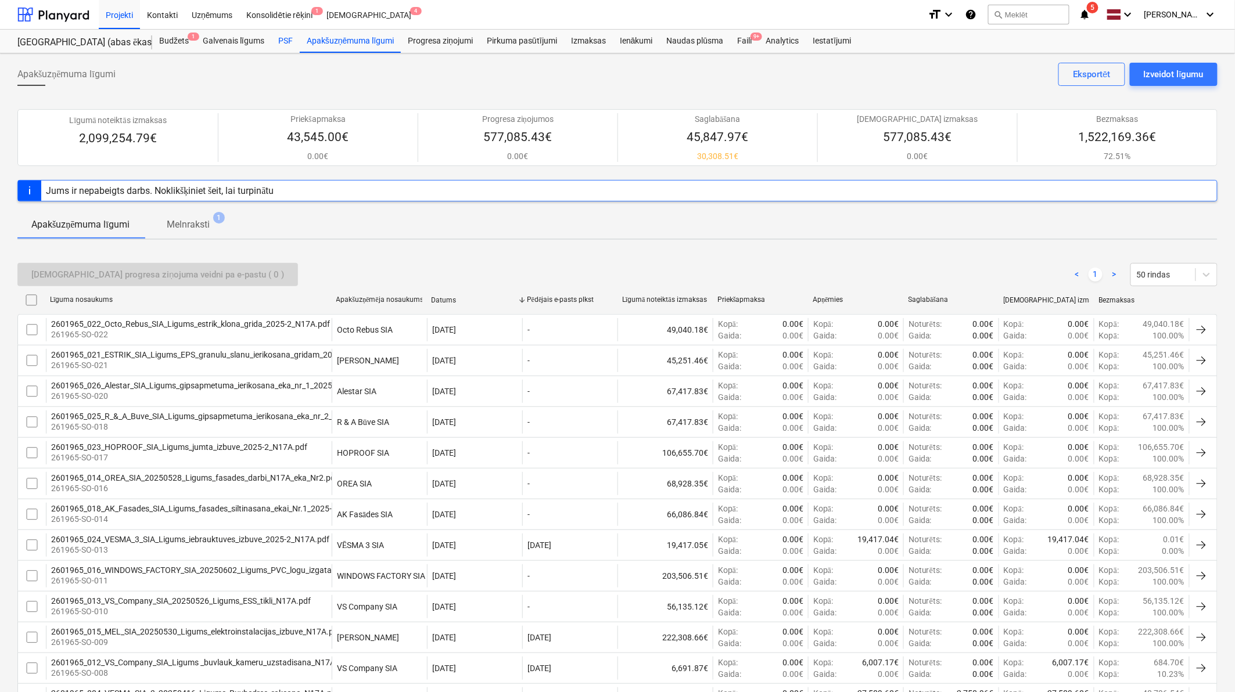
click at [286, 41] on div "PSF" at bounding box center [285, 41] width 28 height 23
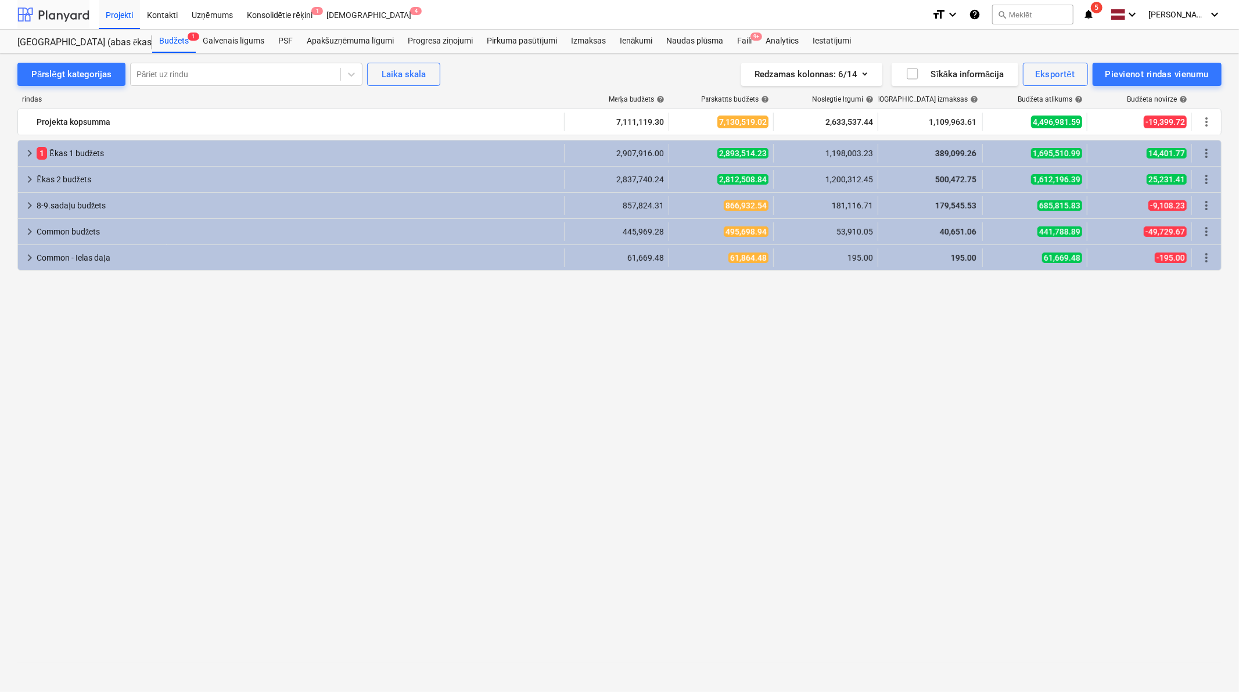
click at [51, 7] on div at bounding box center [53, 14] width 72 height 29
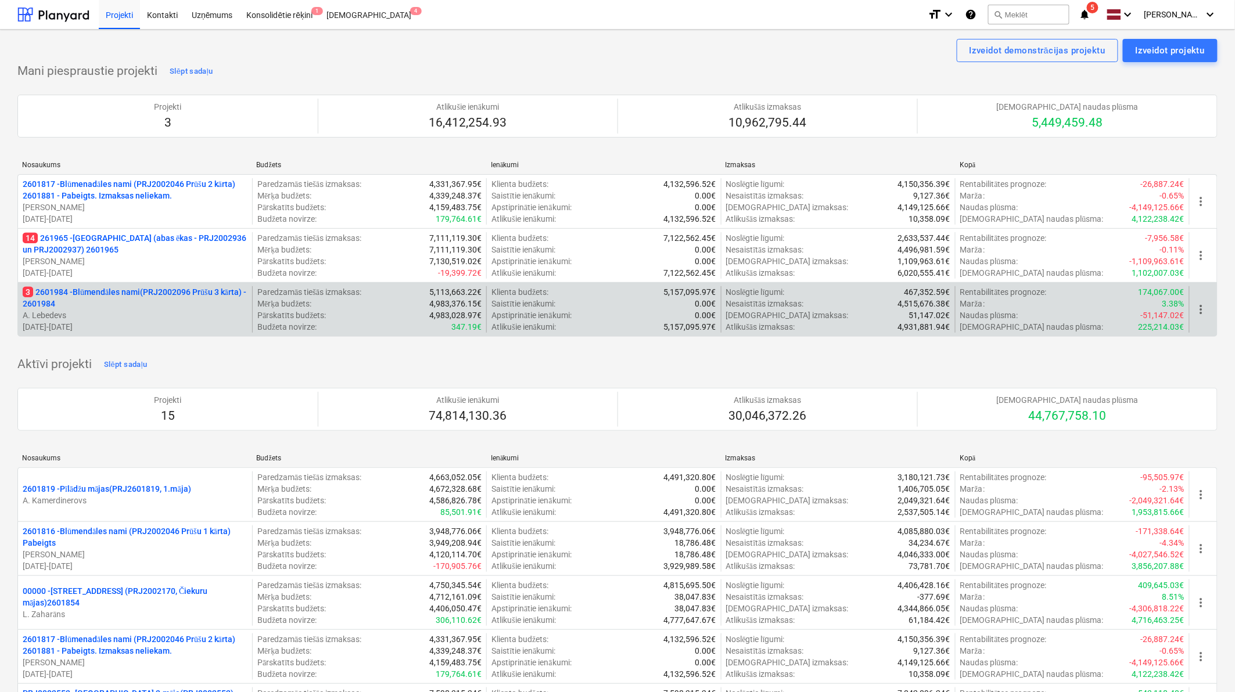
click at [155, 293] on p "3 2601984 - Blūmendāles nami(PRJ2002096 Prūšu 3 kārta) - 2601984" at bounding box center [135, 297] width 225 height 23
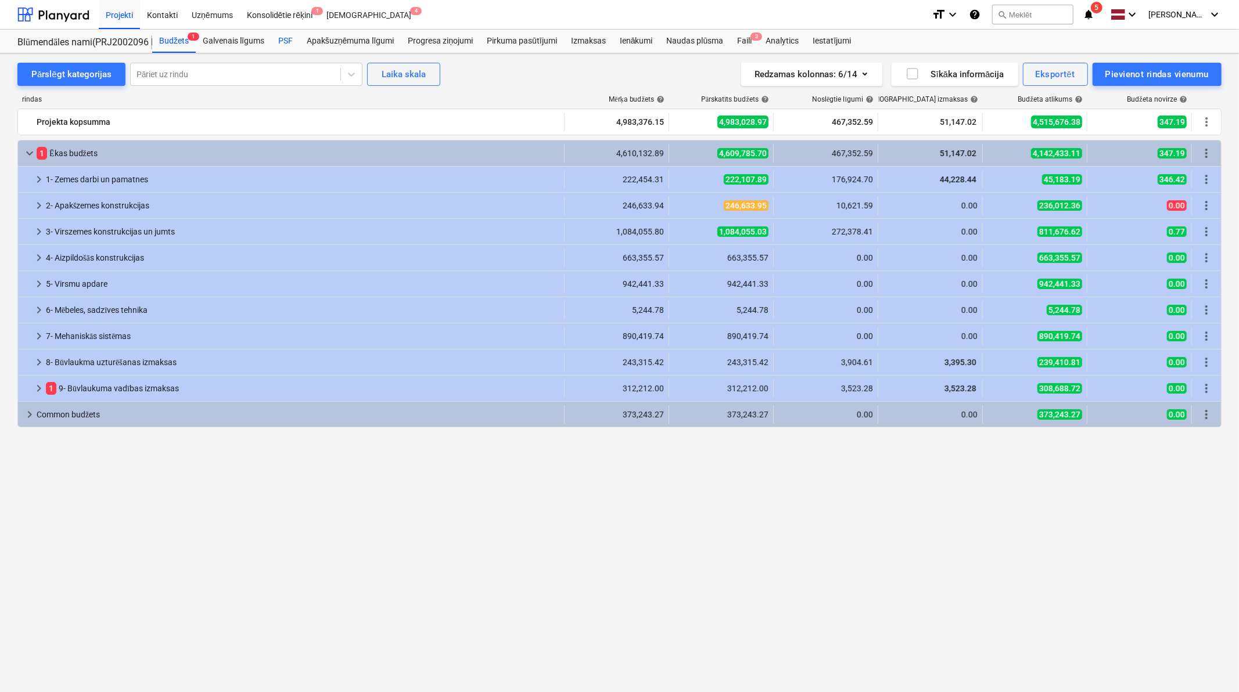
click at [286, 43] on div "PSF" at bounding box center [285, 41] width 28 height 23
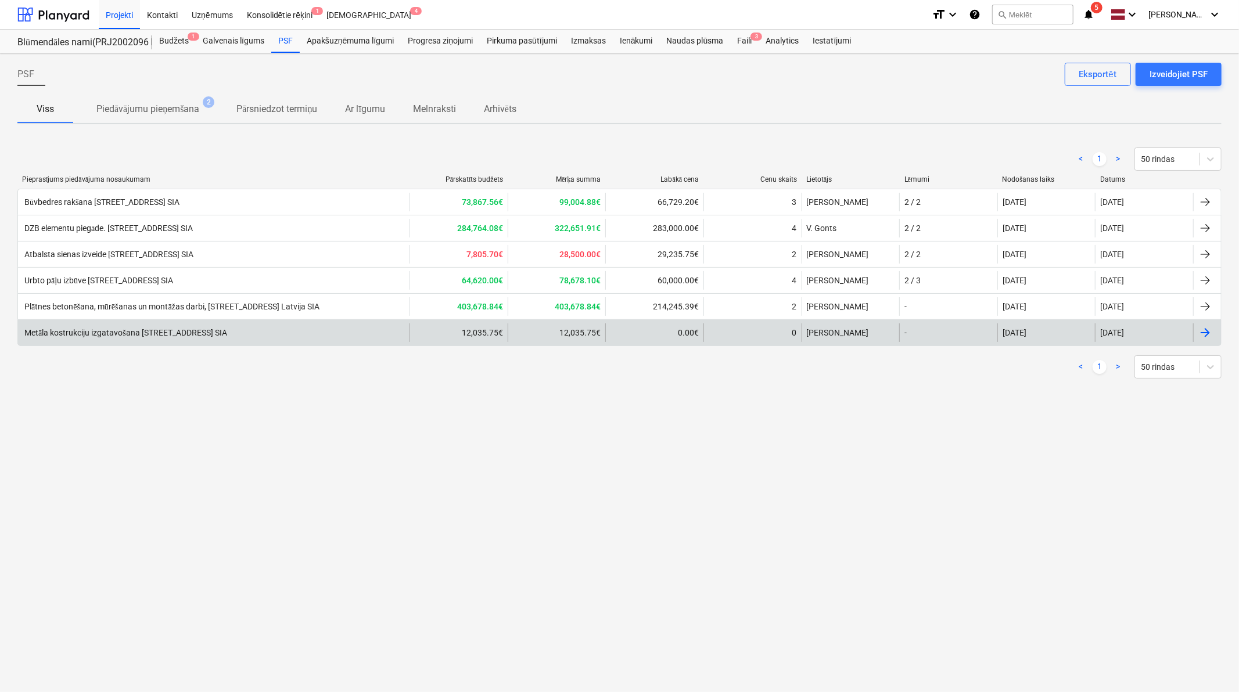
click at [145, 338] on div "Metāla kostrukciju izgatavošana [STREET_ADDRESS] SIA" at bounding box center [213, 333] width 391 height 19
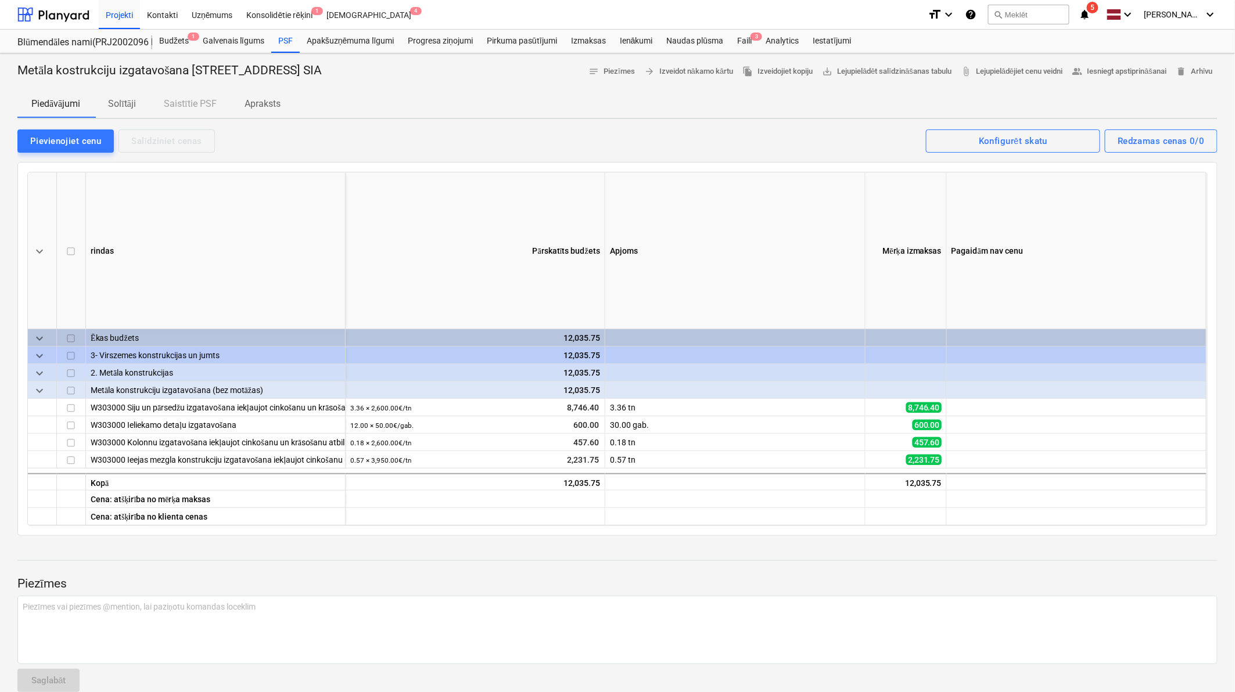
click at [1090, 10] on icon "notifications" at bounding box center [1085, 15] width 12 height 14
click at [553, 84] on div at bounding box center [617, 85] width 1200 height 9
click at [64, 8] on div at bounding box center [53, 14] width 72 height 29
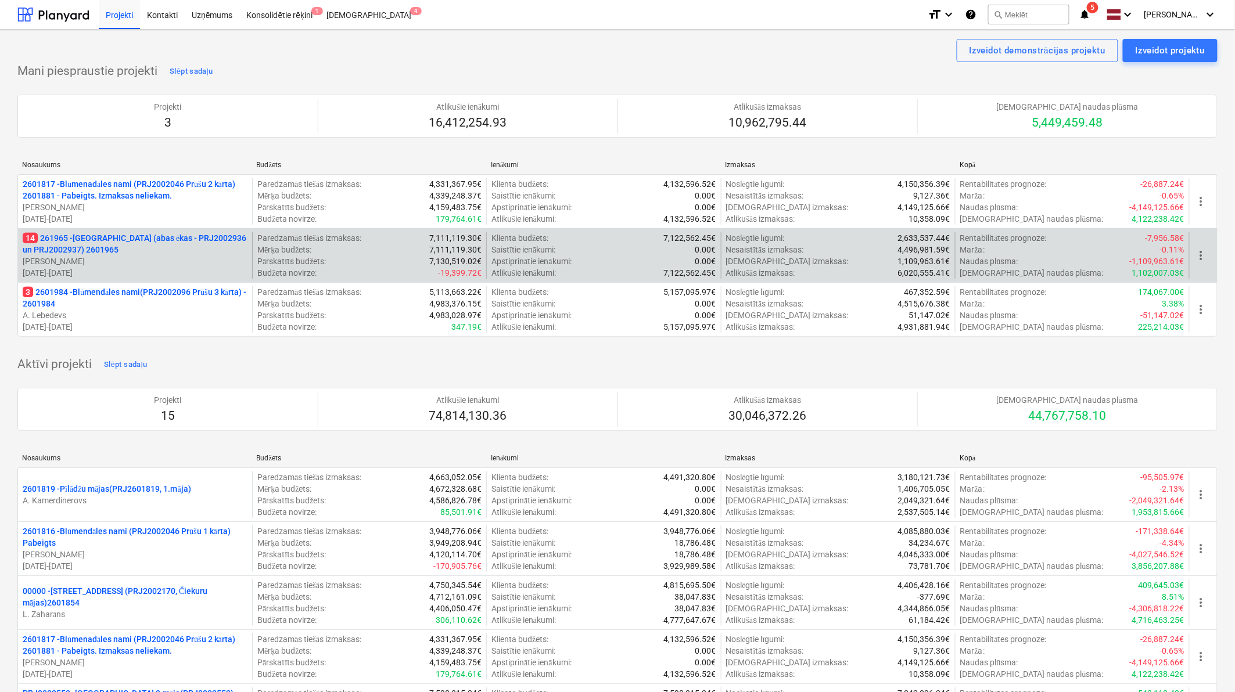
click at [117, 239] on p "14 261965 - [GEOGRAPHIC_DATA] (abas ēkas - PRJ2002936 un PRJ2002937) 2601965" at bounding box center [135, 243] width 225 height 23
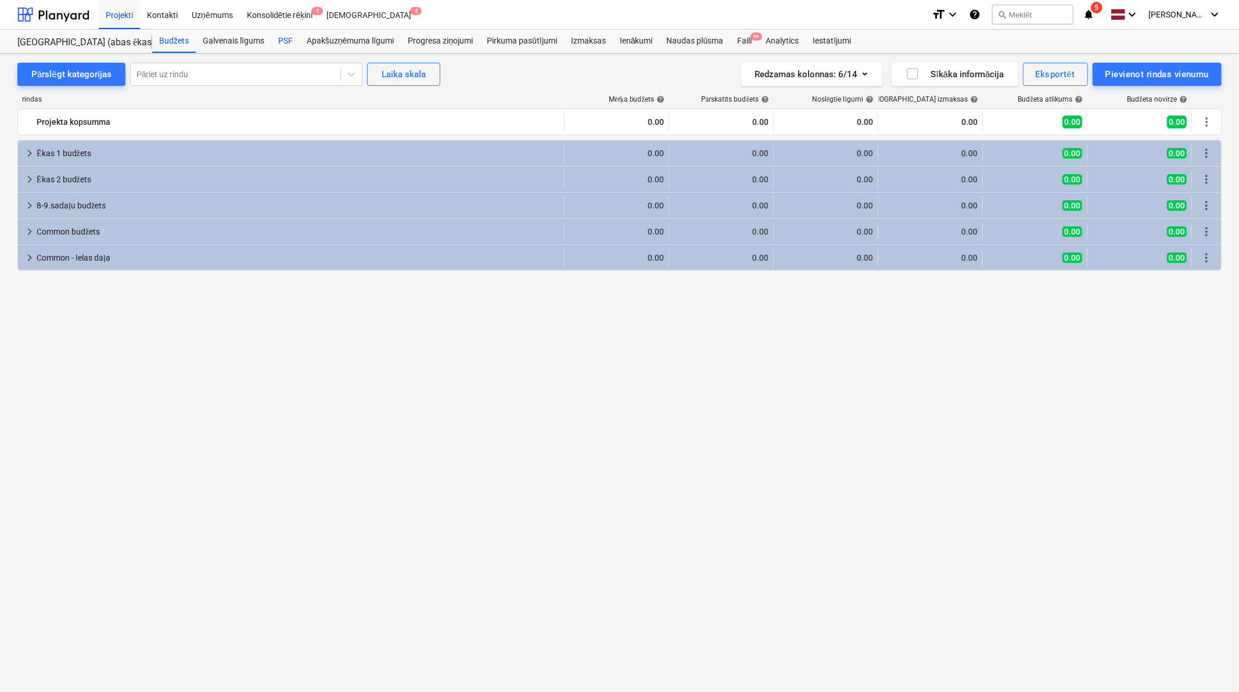
click at [285, 42] on div "PSF" at bounding box center [285, 41] width 28 height 23
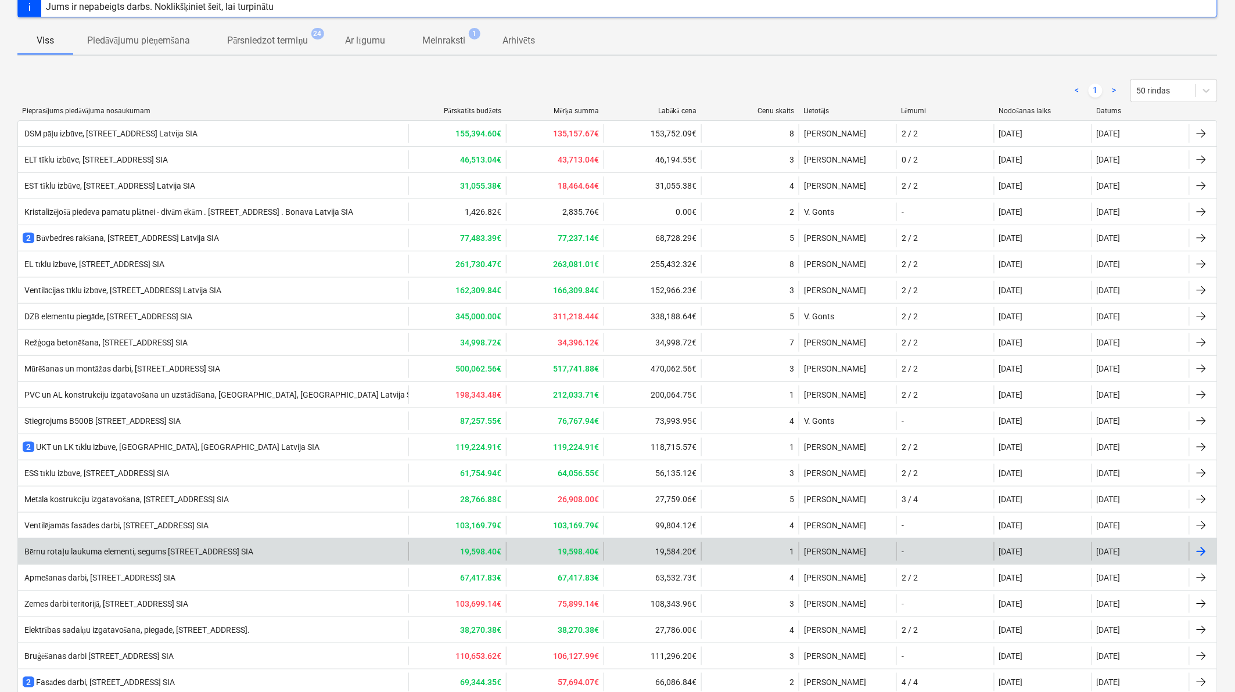
scroll to position [85, 0]
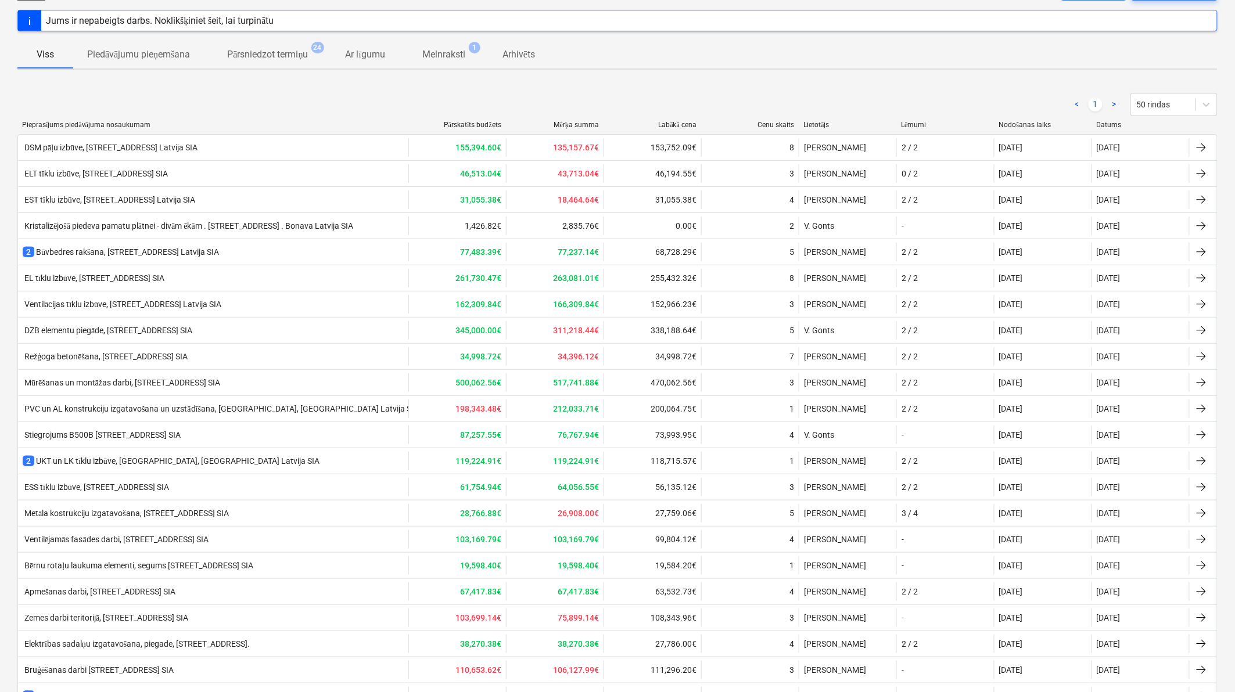
click at [760, 96] on div "< 1 > 50 rindas" at bounding box center [617, 104] width 1200 height 23
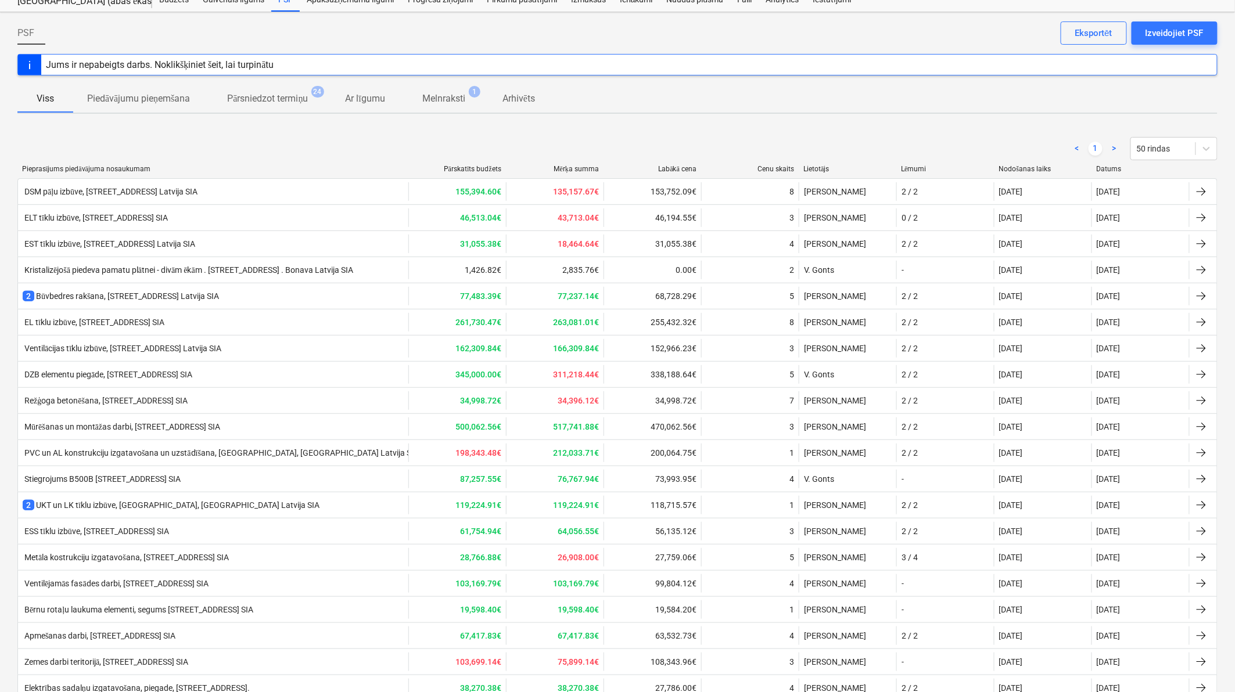
scroll to position [0, 0]
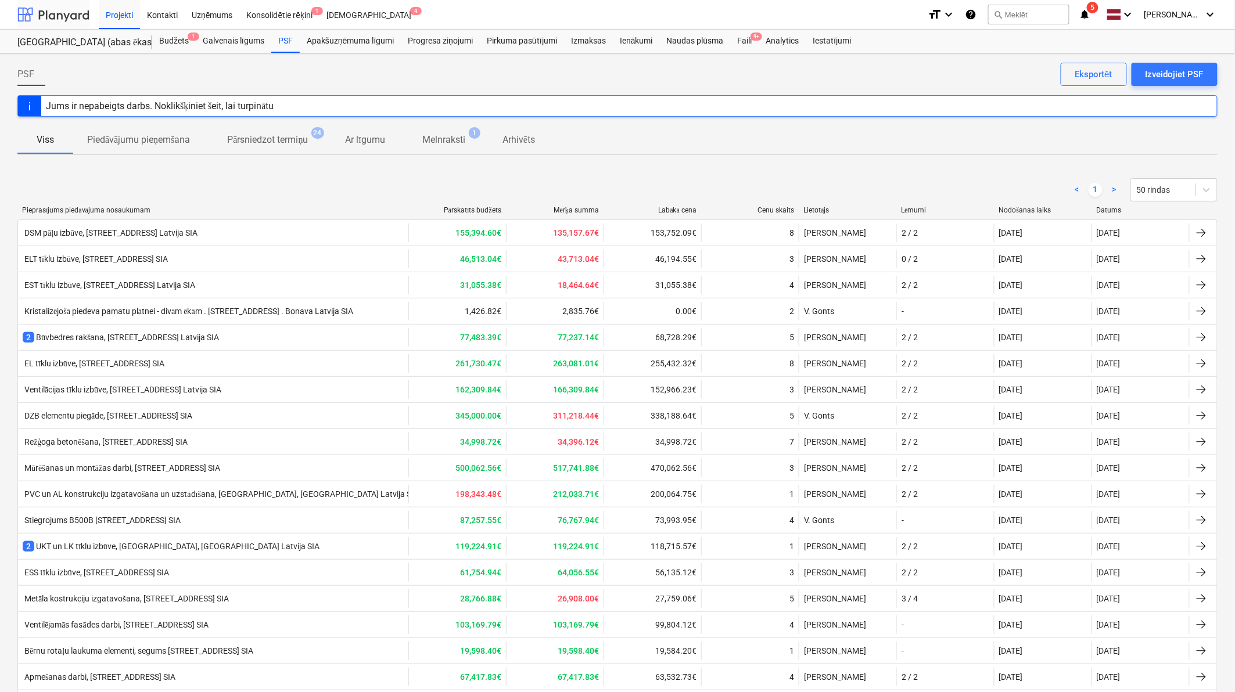
click at [64, 13] on div at bounding box center [53, 14] width 72 height 29
